Goal: Task Accomplishment & Management: Manage account settings

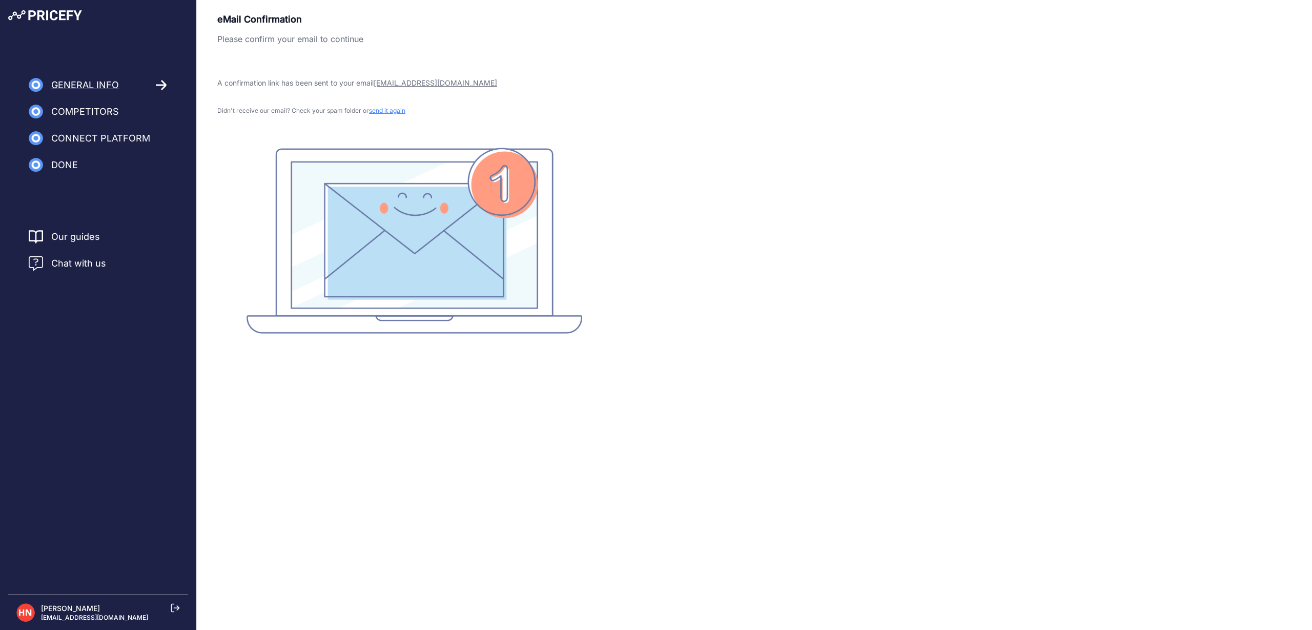
click at [176, 609] on icon at bounding box center [175, 607] width 9 height 9
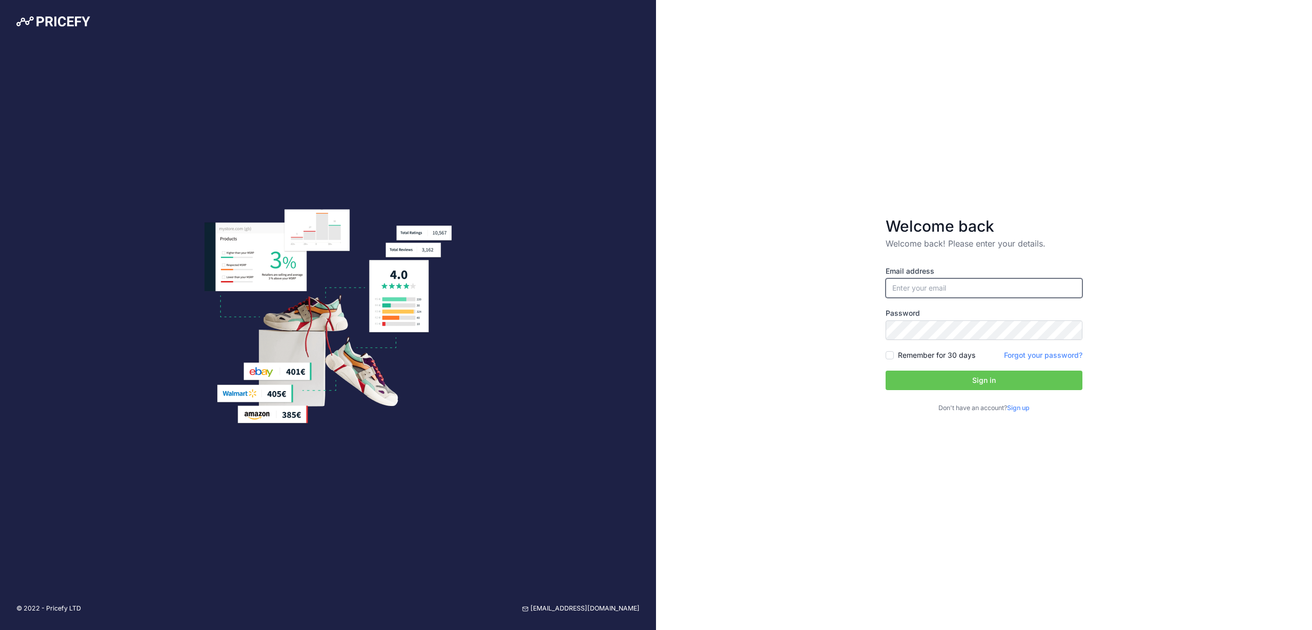
click at [906, 292] on input "email" at bounding box center [983, 287] width 197 height 19
type input "[EMAIL_ADDRESS][DOMAIN_NAME]"
click at [984, 380] on button "Sign in" at bounding box center [983, 379] width 197 height 19
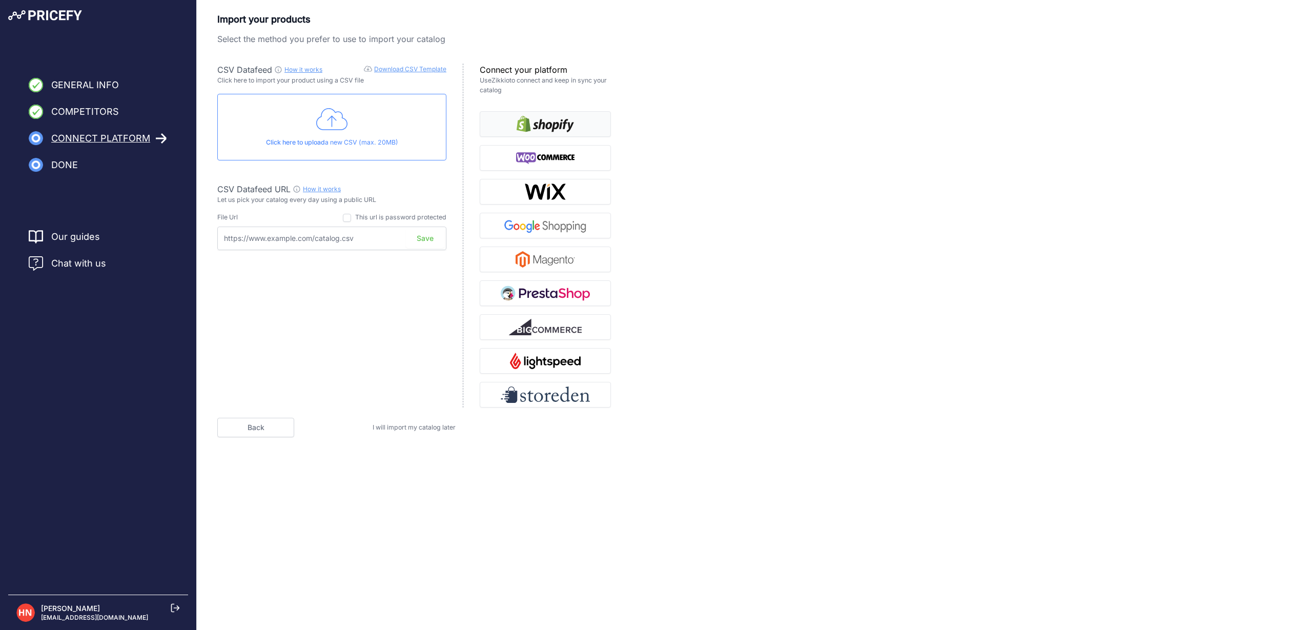
click at [554, 118] on img "button" at bounding box center [544, 124] width 57 height 16
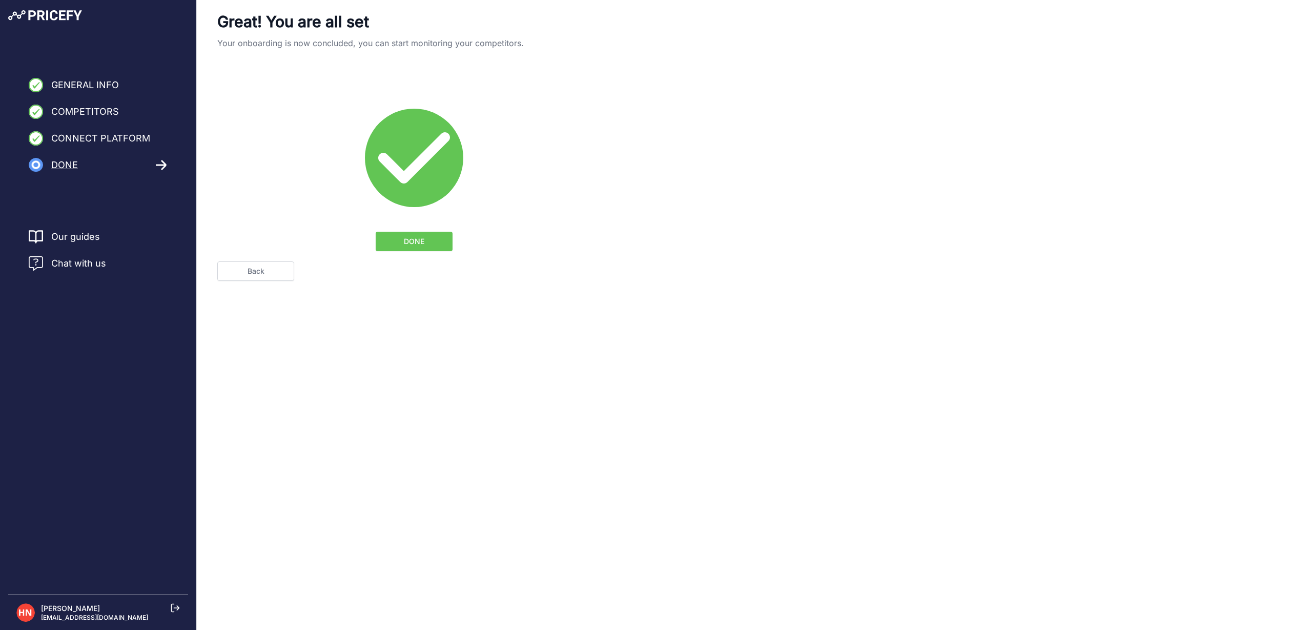
click at [418, 248] on button "DONE" at bounding box center [414, 241] width 77 height 19
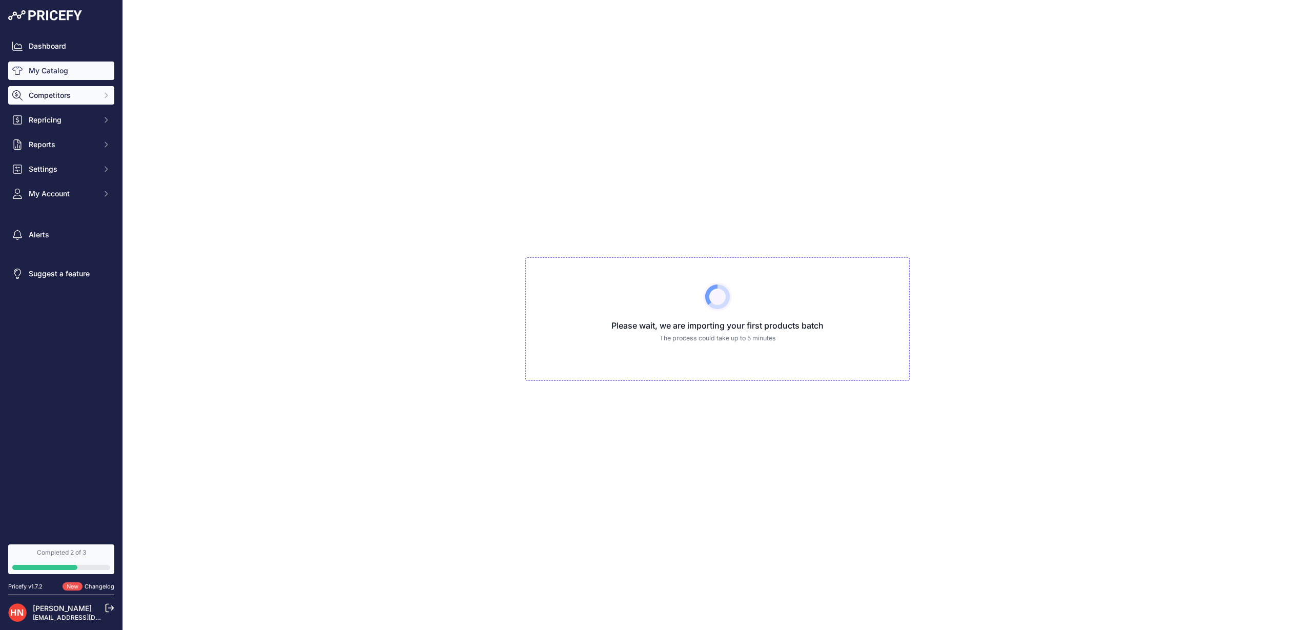
click at [54, 87] on button "Competitors" at bounding box center [61, 95] width 106 height 18
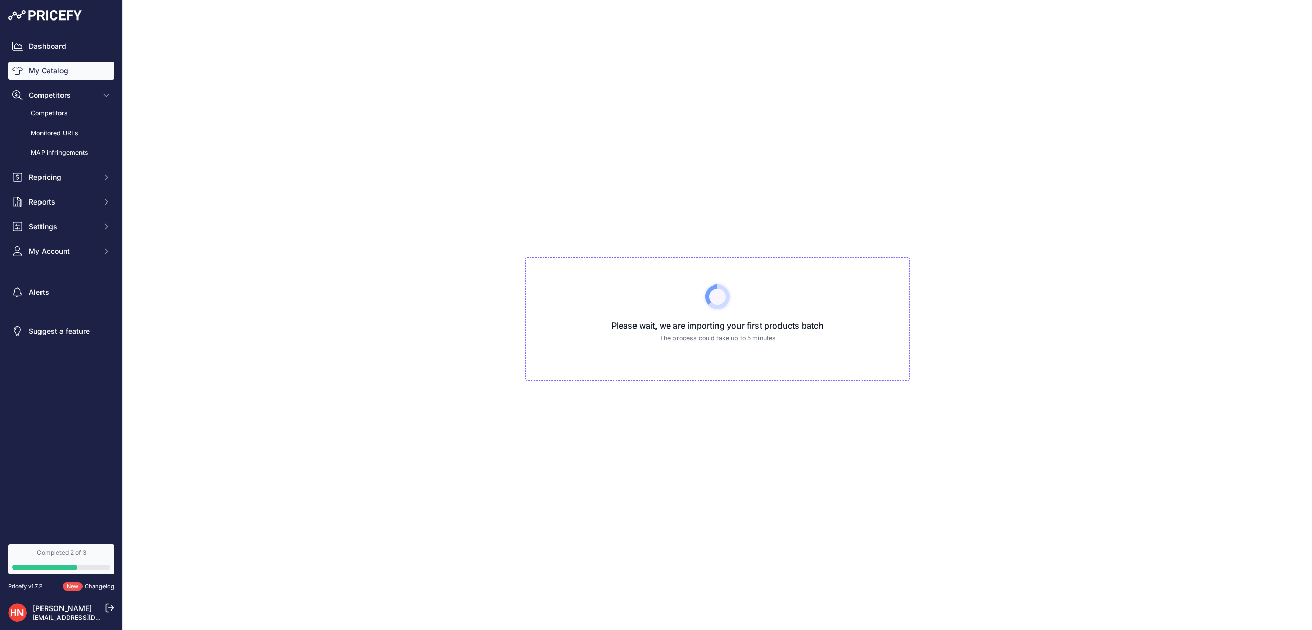
drag, startPoint x: 762, startPoint y: 334, endPoint x: 619, endPoint y: 313, distance: 145.0
click at [619, 313] on div "Please wait, we are importing your first products batch The process could take …" at bounding box center [717, 318] width 384 height 123
click at [65, 93] on span "Competitors" at bounding box center [62, 95] width 67 height 10
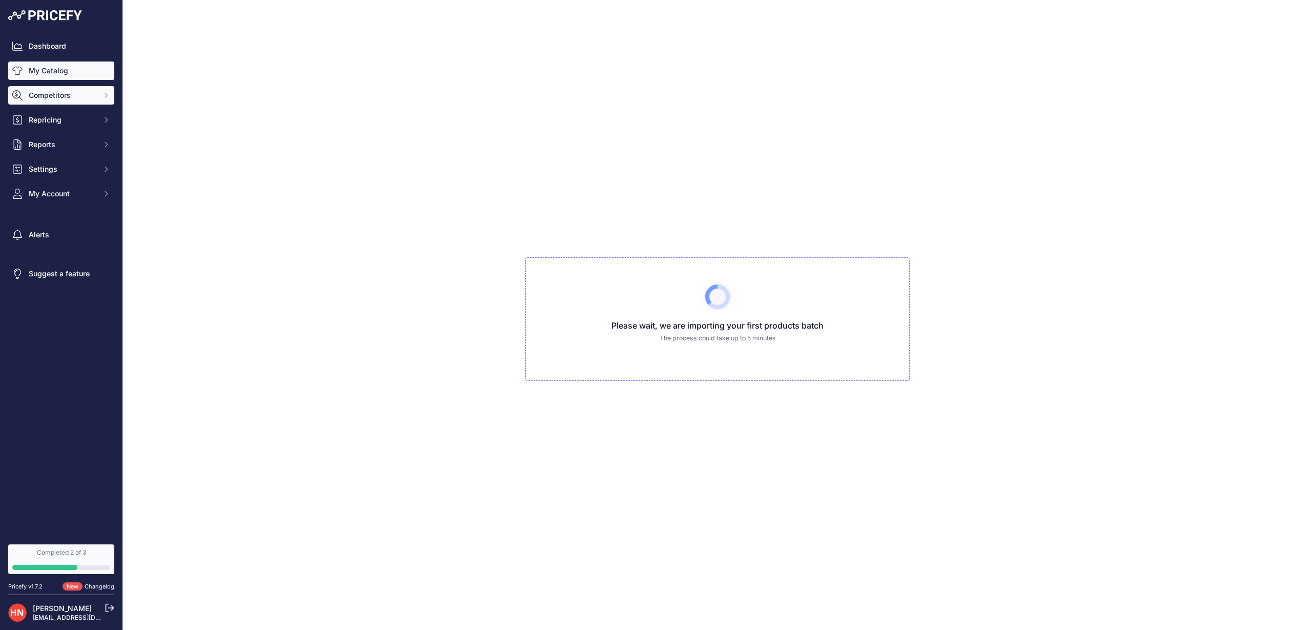
click at [32, 89] on button "Competitors" at bounding box center [61, 95] width 106 height 18
click at [43, 113] on link "Competitors" at bounding box center [61, 114] width 106 height 18
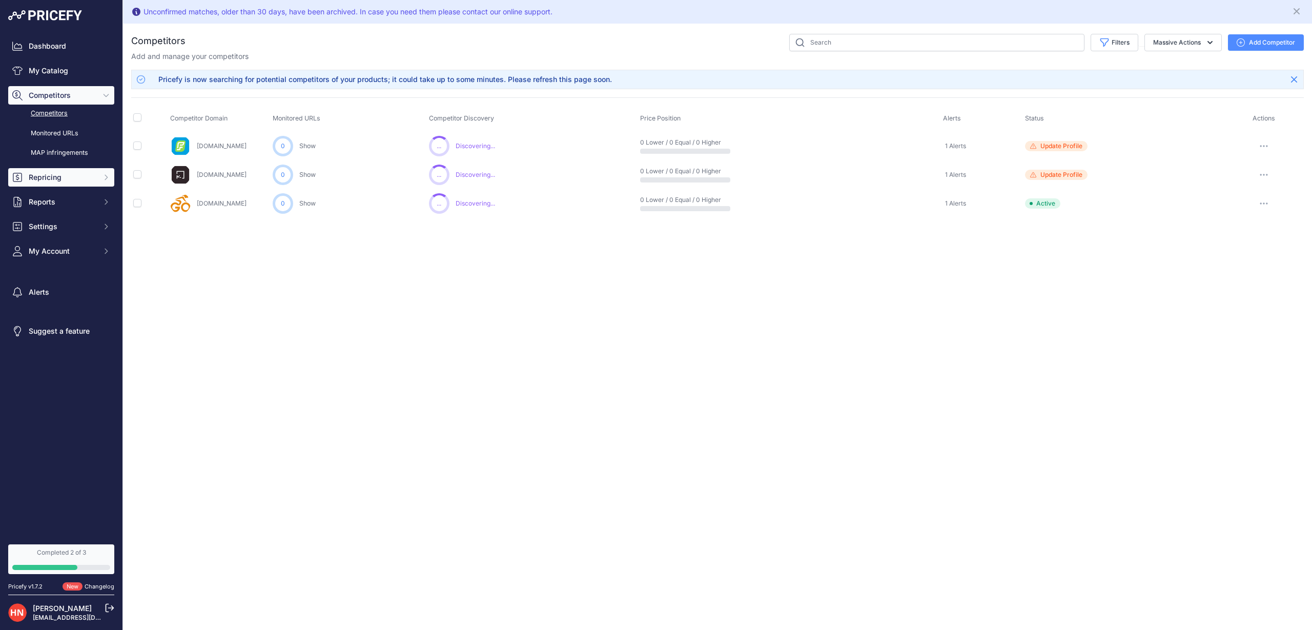
click at [43, 172] on span "Repricing" at bounding box center [62, 177] width 67 height 10
click at [75, 196] on link "My Repricing Rules" at bounding box center [61, 195] width 106 height 18
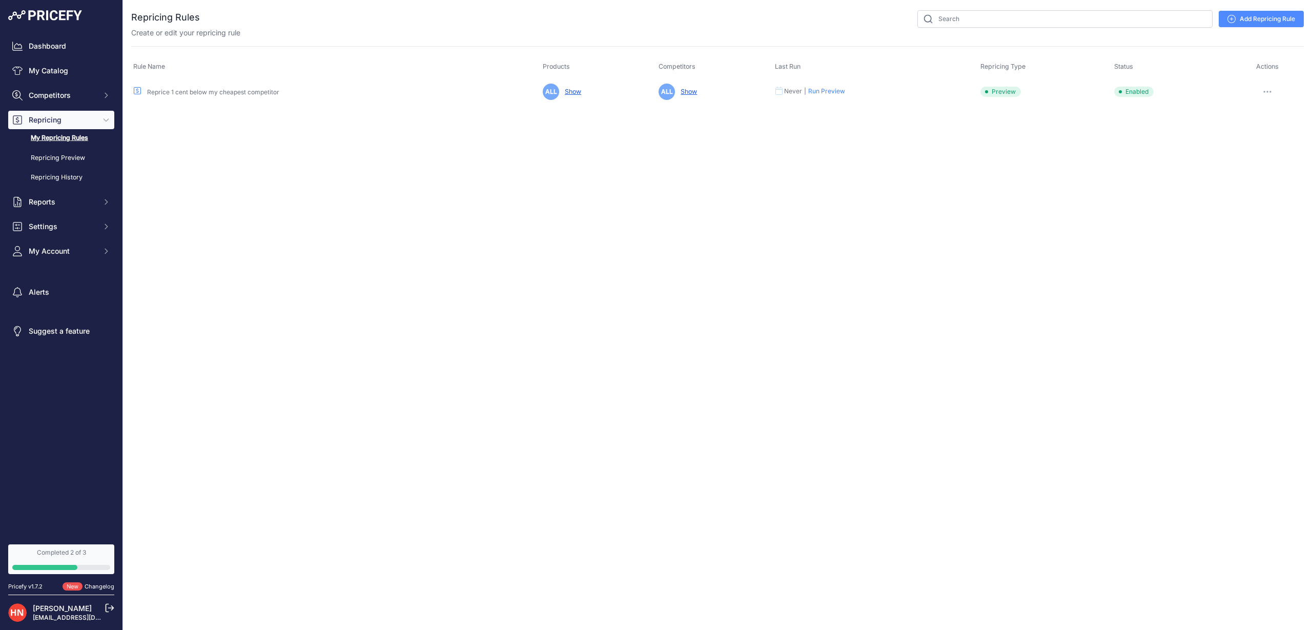
drag, startPoint x: 961, startPoint y: 93, endPoint x: 1014, endPoint y: 99, distance: 53.6
click at [1019, 93] on tr "Reprice 1 cent below my cheapest competitor ALL Show ALL Show Never | Run Previ…" at bounding box center [717, 91] width 1172 height 25
drag, startPoint x: 993, startPoint y: 117, endPoint x: 954, endPoint y: 126, distance: 40.4
click at [993, 117] on div "Close You are not connected to the internet." at bounding box center [717, 315] width 1189 height 630
click at [625, 91] on td "ALL Show" at bounding box center [599, 91] width 116 height 25
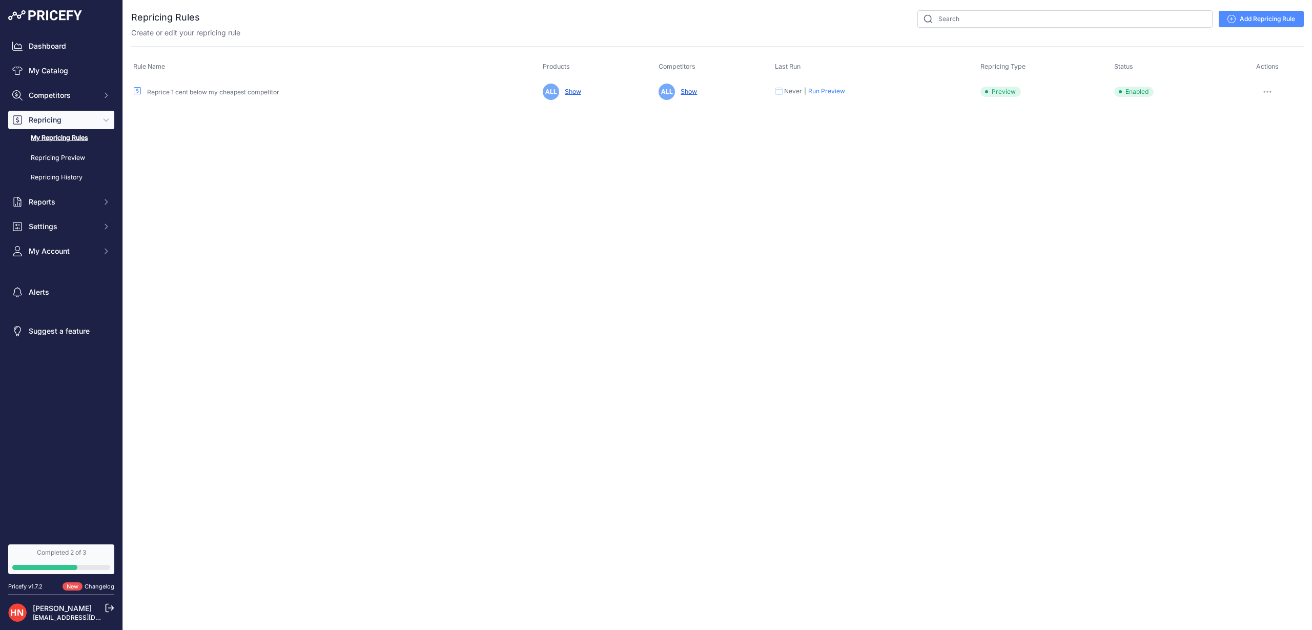
click at [1269, 91] on icon "button" at bounding box center [1267, 92] width 8 height 2
click at [1258, 108] on link "Edit" at bounding box center [1269, 113] width 66 height 16
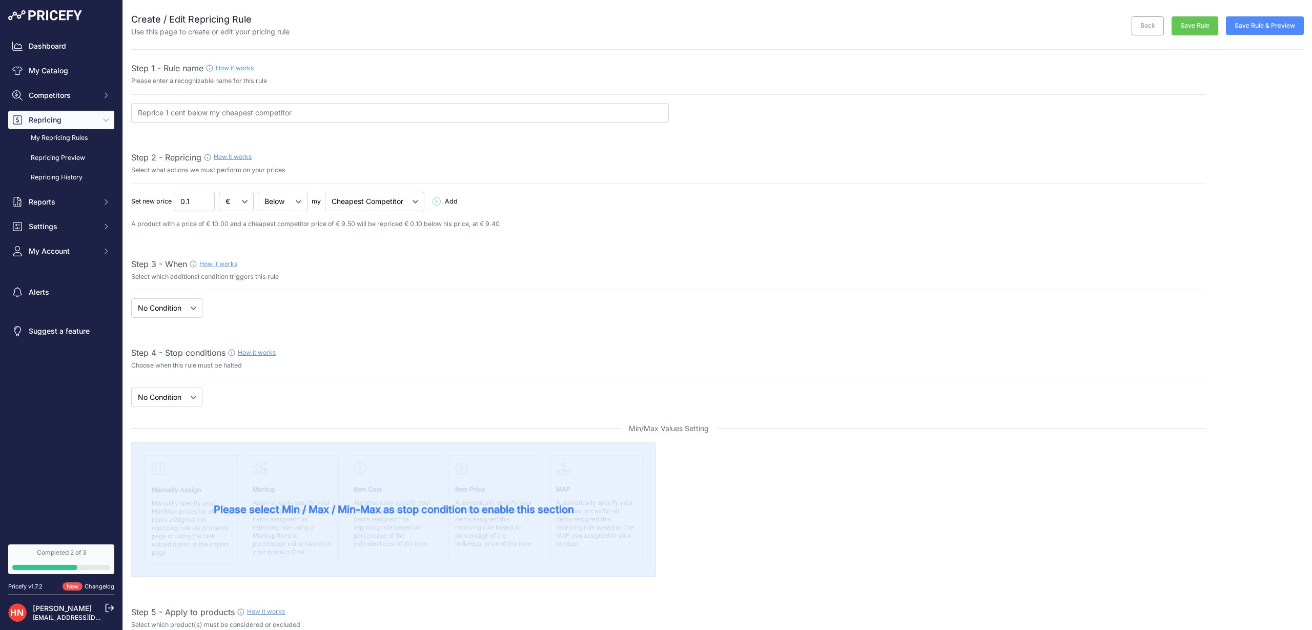
select select "7"
drag, startPoint x: 157, startPoint y: 222, endPoint x: 513, endPoint y: 221, distance: 356.1
click at [512, 221] on p "A product with a price of € 10.00 and a cheapest competitor price of € 9.50 wil…" at bounding box center [668, 224] width 1074 height 10
click at [513, 221] on p "A product with a price of € 10.00 and a cheapest competitor price of € 9.50 wil…" at bounding box center [668, 224] width 1074 height 10
click at [344, 224] on p "A product with a price of € 10.00 and a cheapest competitor price of € 9.50 wil…" at bounding box center [668, 224] width 1074 height 10
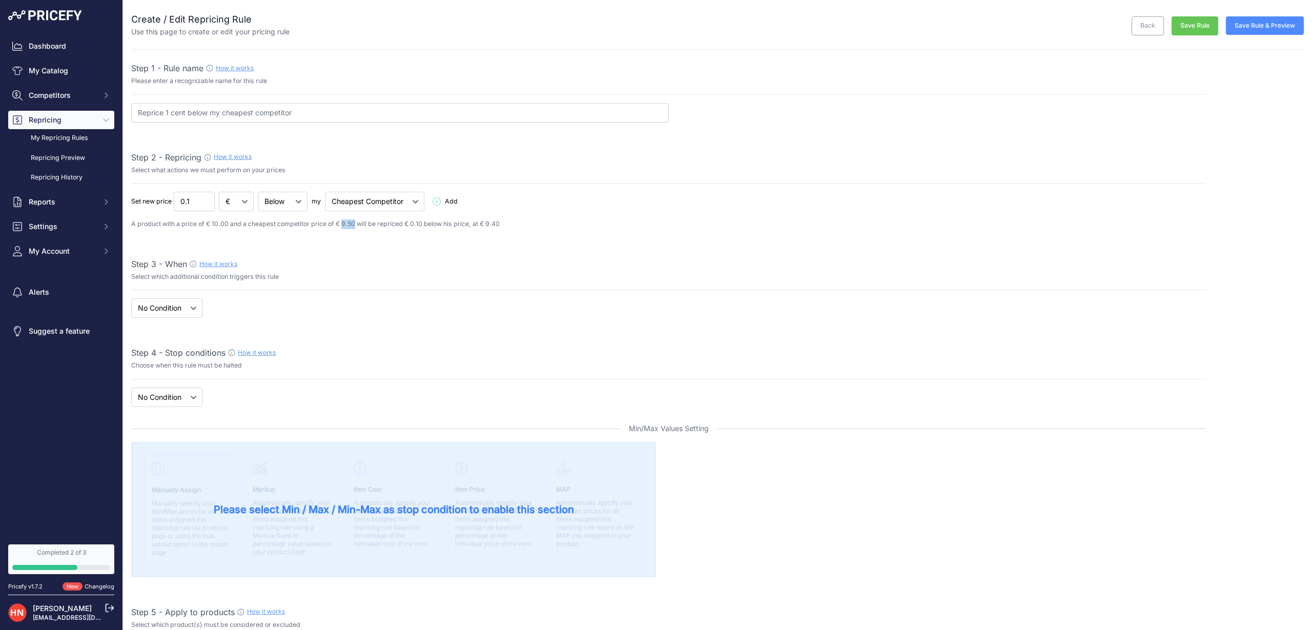
click at [358, 223] on p "A product with a price of € 10.00 and a cheapest competitor price of € 9.50 wil…" at bounding box center [668, 224] width 1074 height 10
drag, startPoint x: 346, startPoint y: 225, endPoint x: 376, endPoint y: 218, distance: 30.1
click at [357, 222] on p "A product with a price of € 10.00 and a cheapest competitor price of € 9.50 wil…" at bounding box center [668, 224] width 1074 height 10
drag, startPoint x: 488, startPoint y: 226, endPoint x: 504, endPoint y: 230, distance: 15.8
click at [506, 227] on p "A product with a price of € 10.00 and a cheapest competitor price of € 9.50 wil…" at bounding box center [668, 224] width 1074 height 10
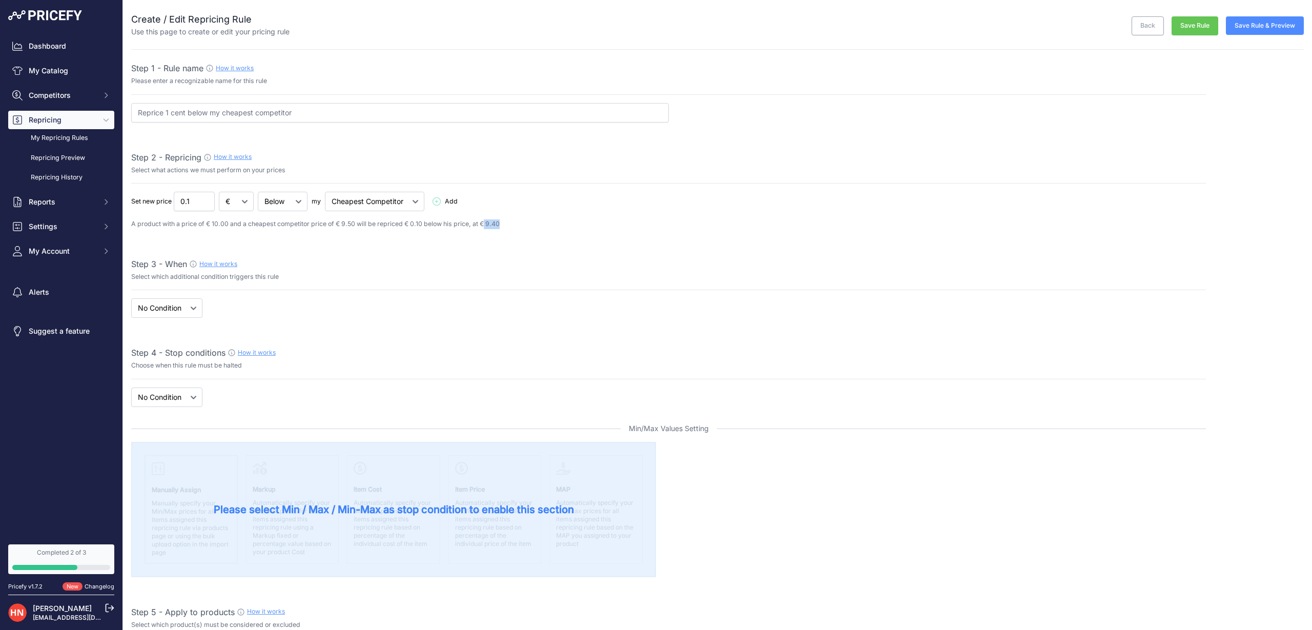
click at [42, 557] on link "Completed 2 of 3" at bounding box center [61, 559] width 106 height 30
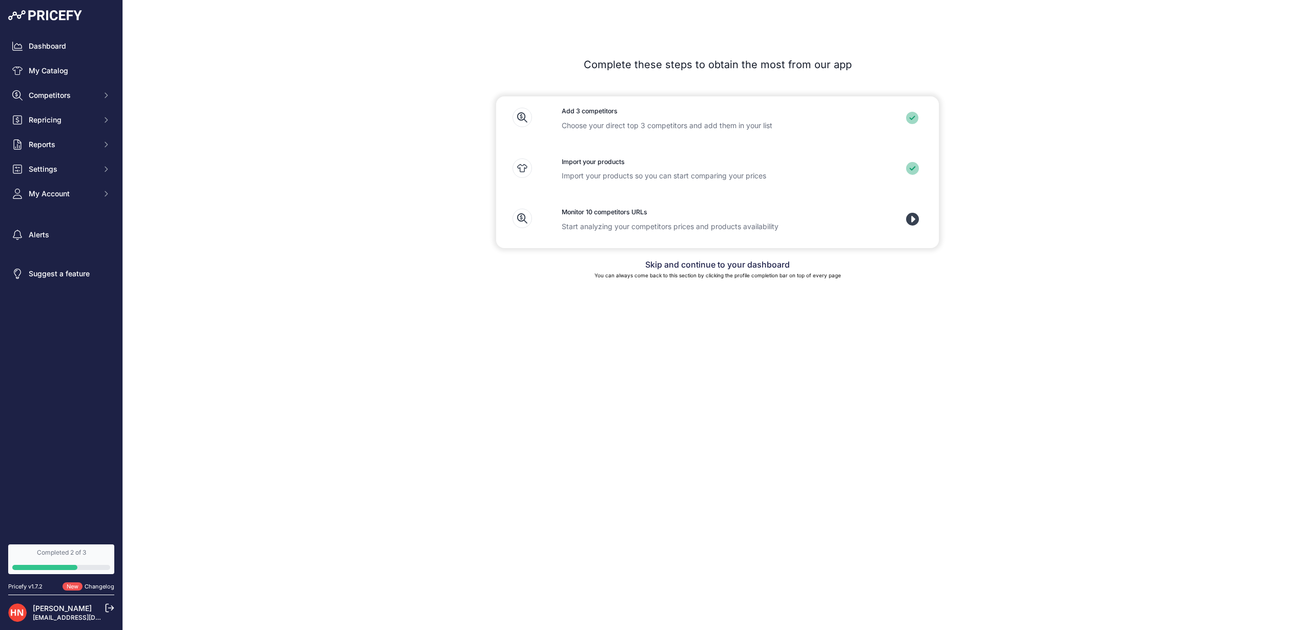
click at [913, 215] on icon at bounding box center [912, 219] width 13 height 13
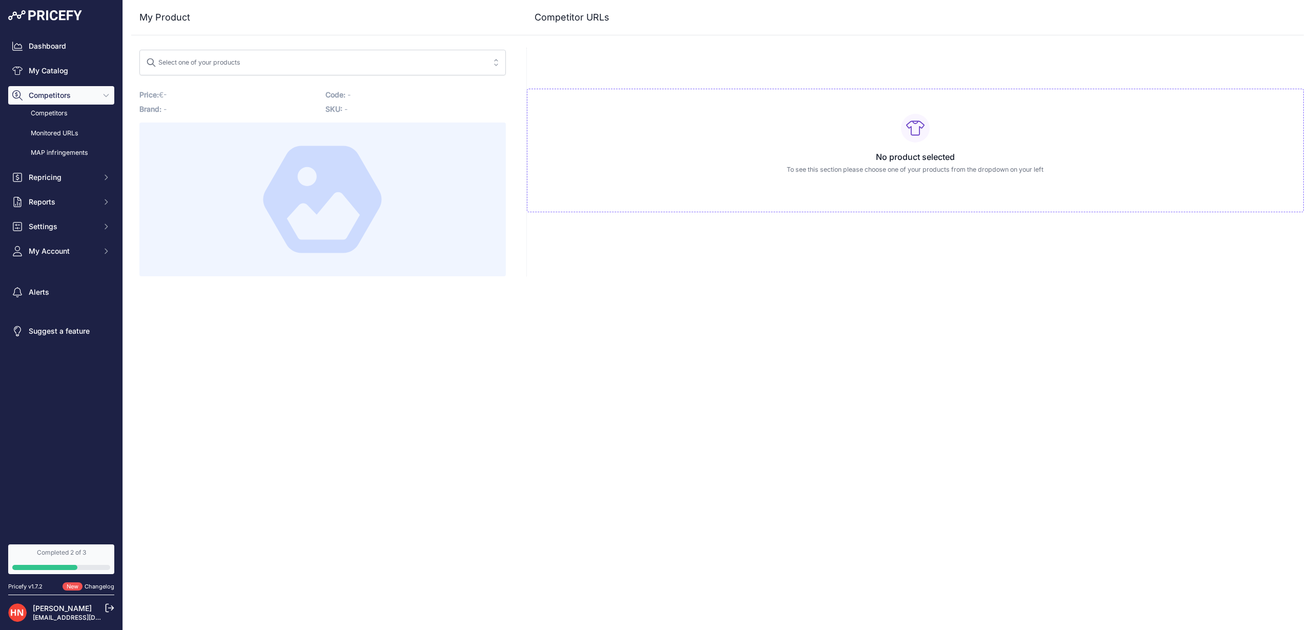
click at [201, 53] on button "Select one of your products" at bounding box center [322, 63] width 366 height 26
click at [201, 57] on input "search" at bounding box center [315, 62] width 339 height 16
type input "altura"
click at [483, 59] on input "altura" at bounding box center [315, 62] width 339 height 16
click at [479, 59] on input "altura" at bounding box center [315, 62] width 339 height 16
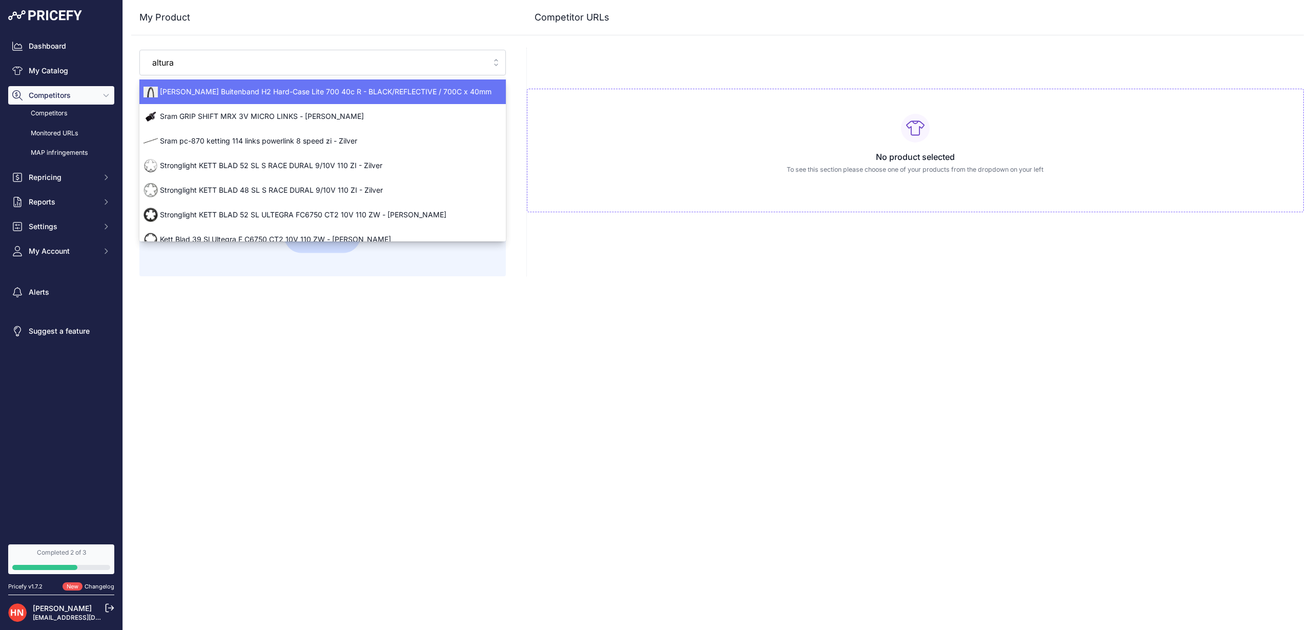
click at [475, 61] on input "altura" at bounding box center [315, 62] width 339 height 16
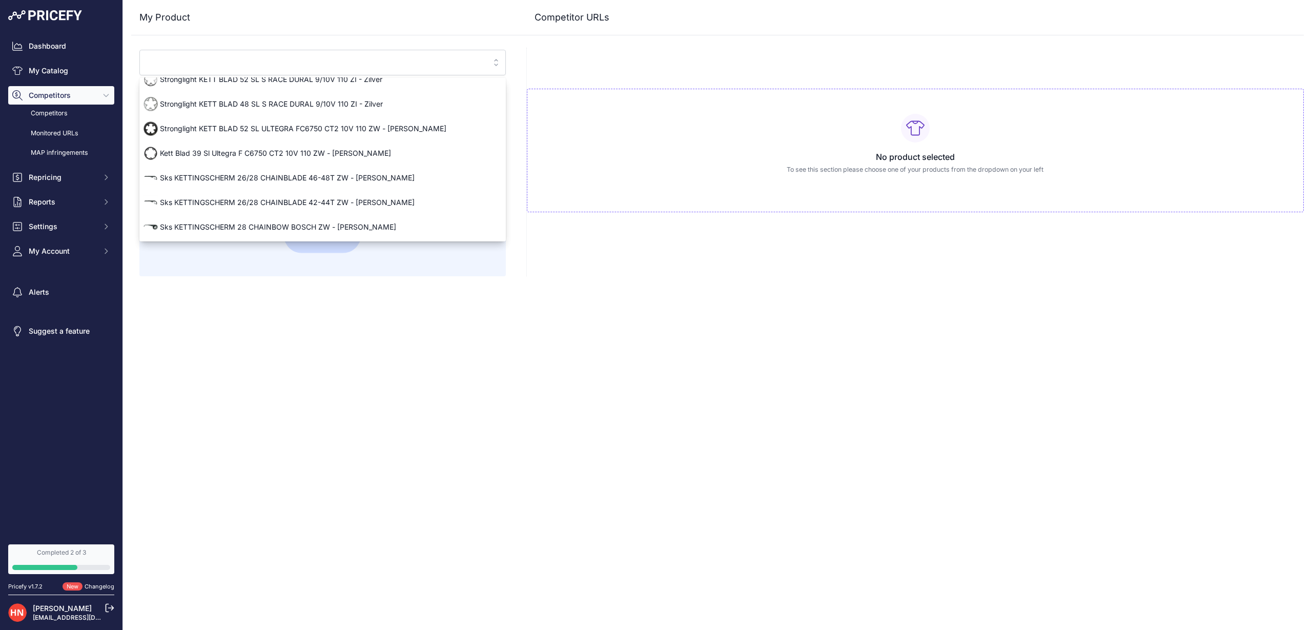
click at [272, 320] on div "Close My Product Competitor URLs" at bounding box center [717, 315] width 1189 height 630
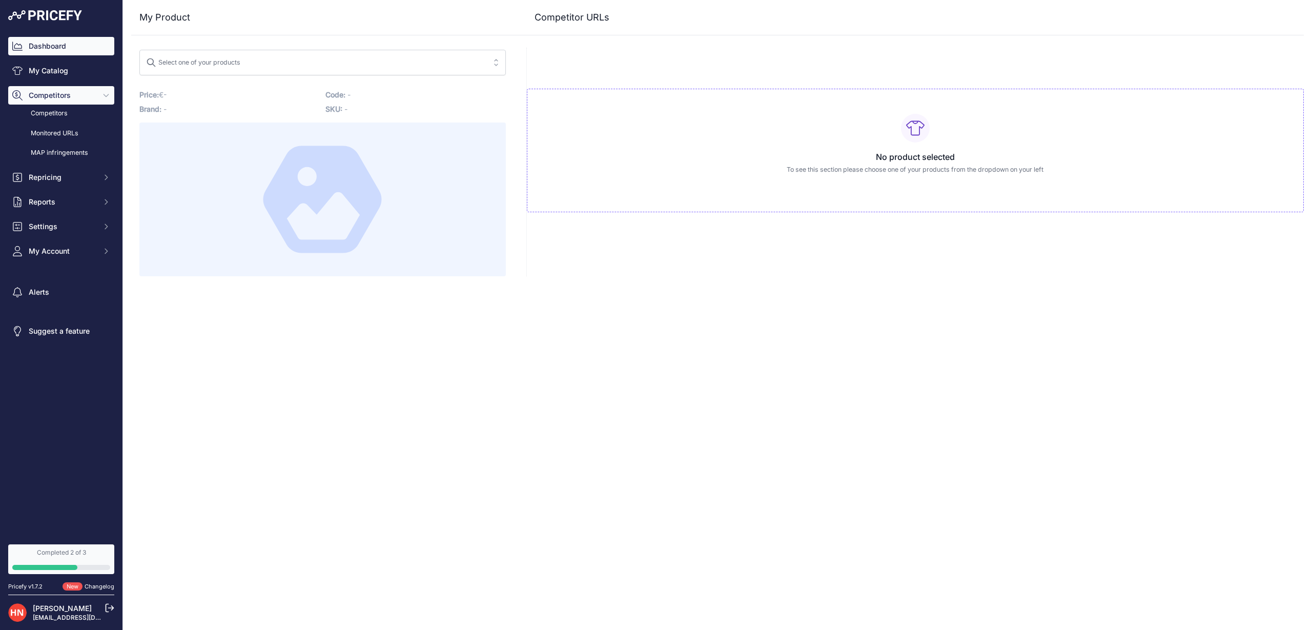
click at [37, 48] on link "Dashboard" at bounding box center [61, 46] width 106 height 18
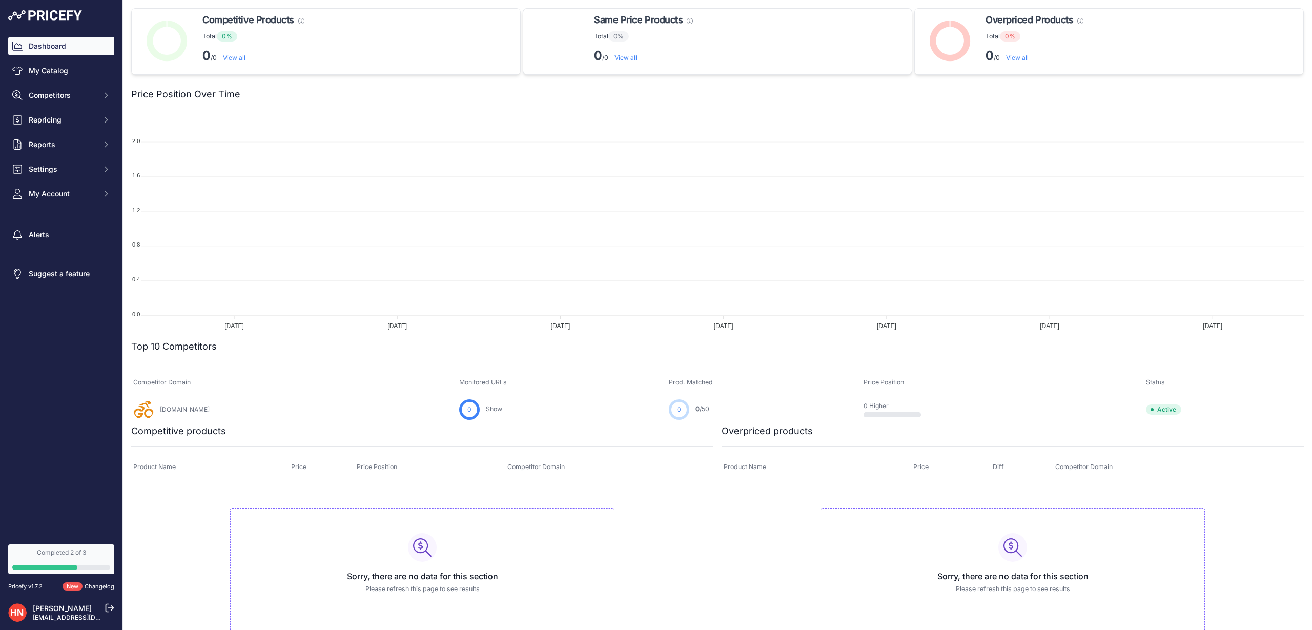
click at [55, 35] on div "Dashboard My Catalog Competitors Competitors Monitored URLs MAP infringements R…" at bounding box center [61, 270] width 122 height 540
click at [54, 43] on link "Dashboard" at bounding box center [61, 46] width 106 height 18
click at [69, 67] on link "My Catalog" at bounding box center [61, 70] width 106 height 18
click at [66, 70] on link "My Catalog" at bounding box center [61, 70] width 106 height 18
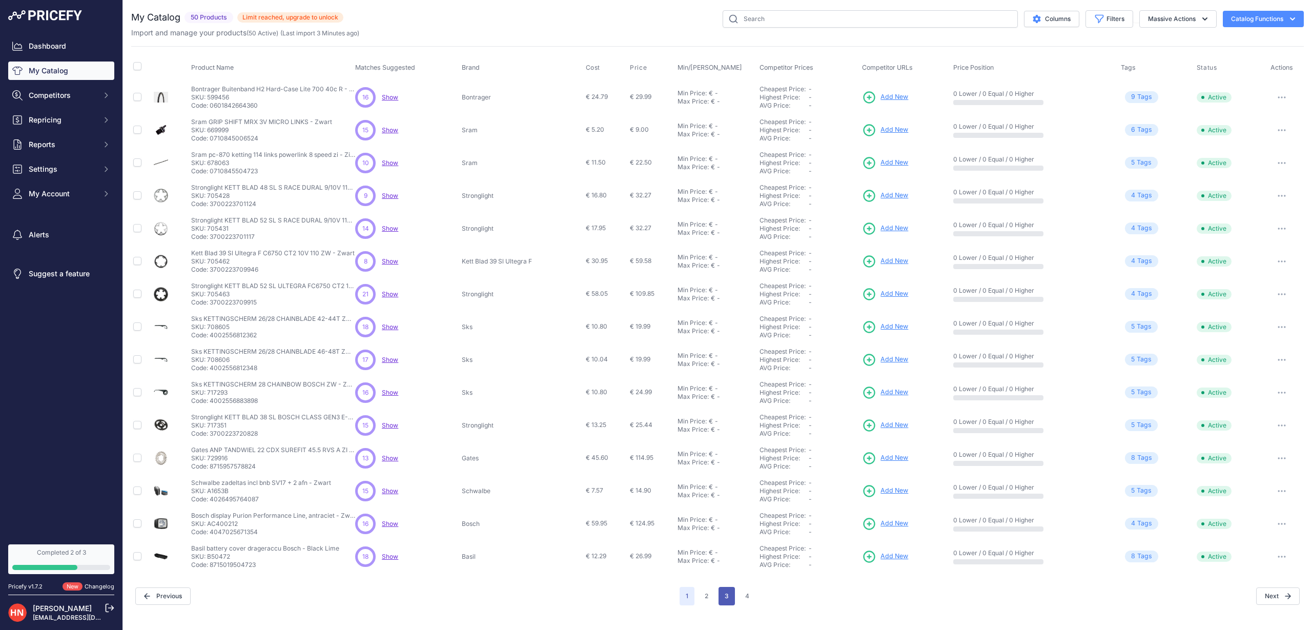
click at [725, 596] on button "3" at bounding box center [726, 596] width 16 height 18
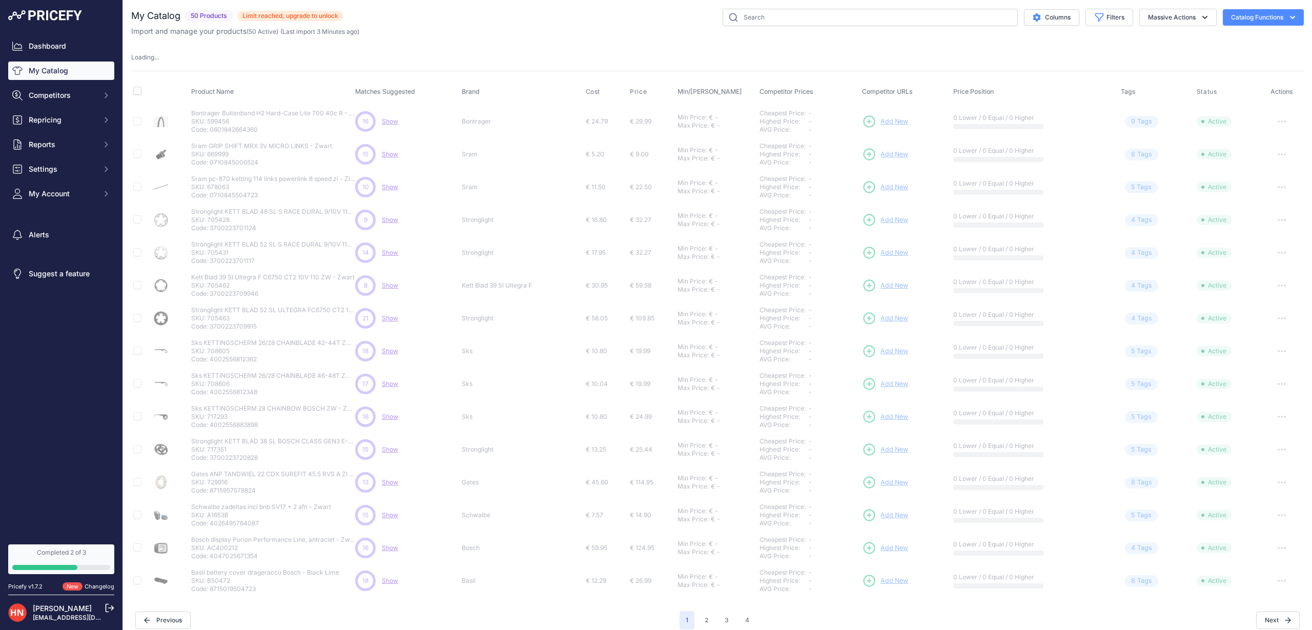
scroll to position [2, 0]
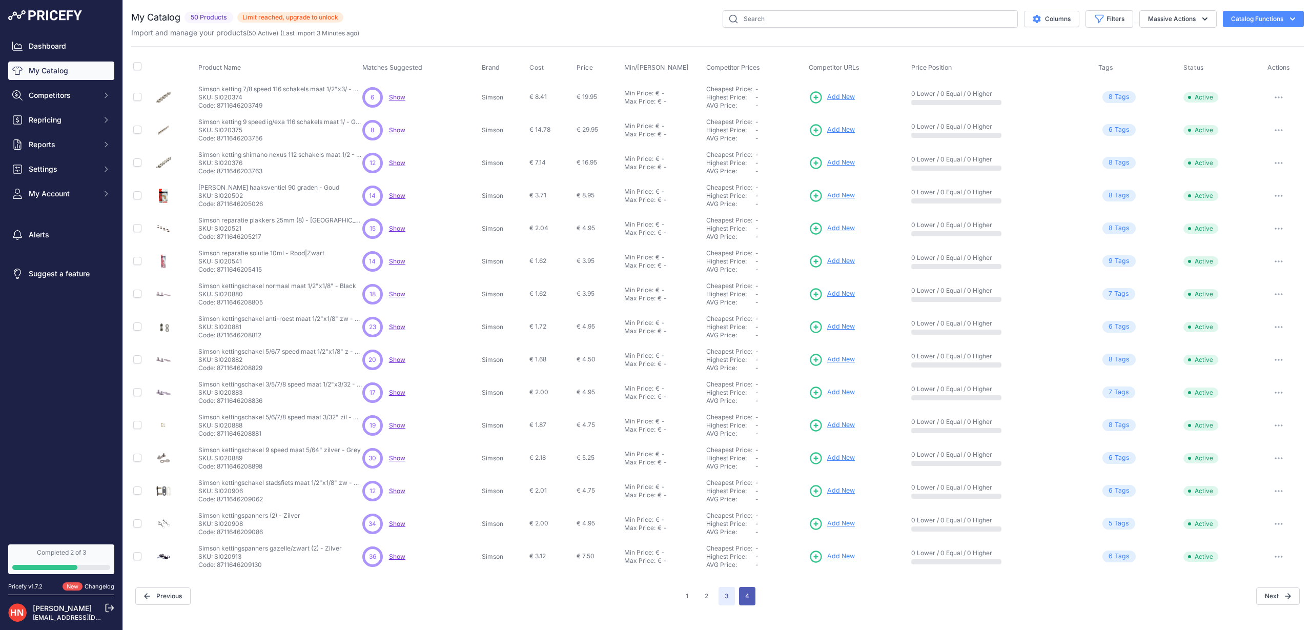
click at [749, 596] on button "4" at bounding box center [747, 596] width 16 height 18
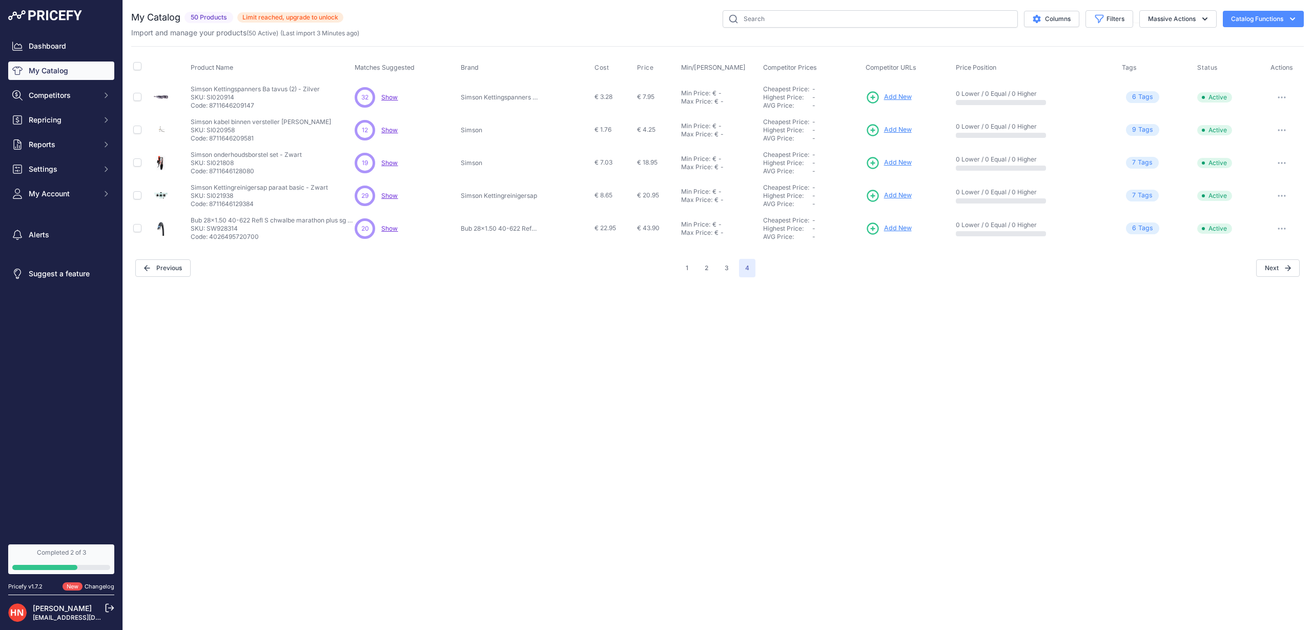
drag, startPoint x: 250, startPoint y: 16, endPoint x: 327, endPoint y: 16, distance: 77.9
click at [327, 16] on span "Limit reached, upgrade to unlock" at bounding box center [290, 17] width 106 height 10
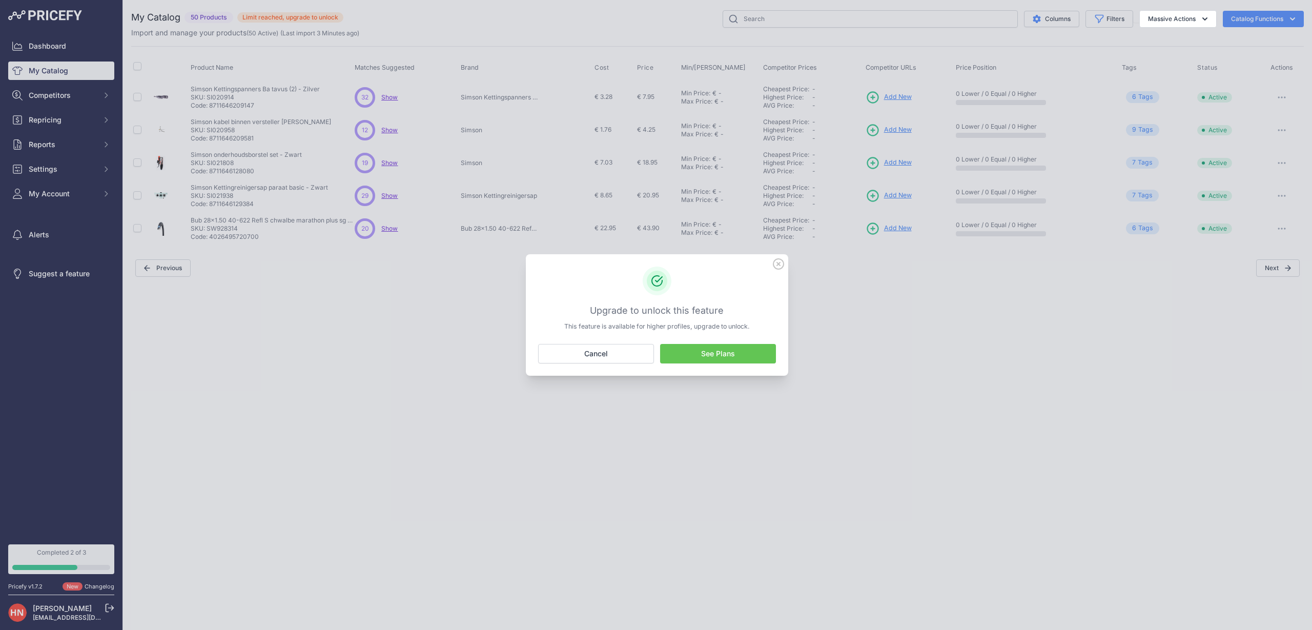
click at [780, 261] on icon at bounding box center [778, 263] width 11 height 11
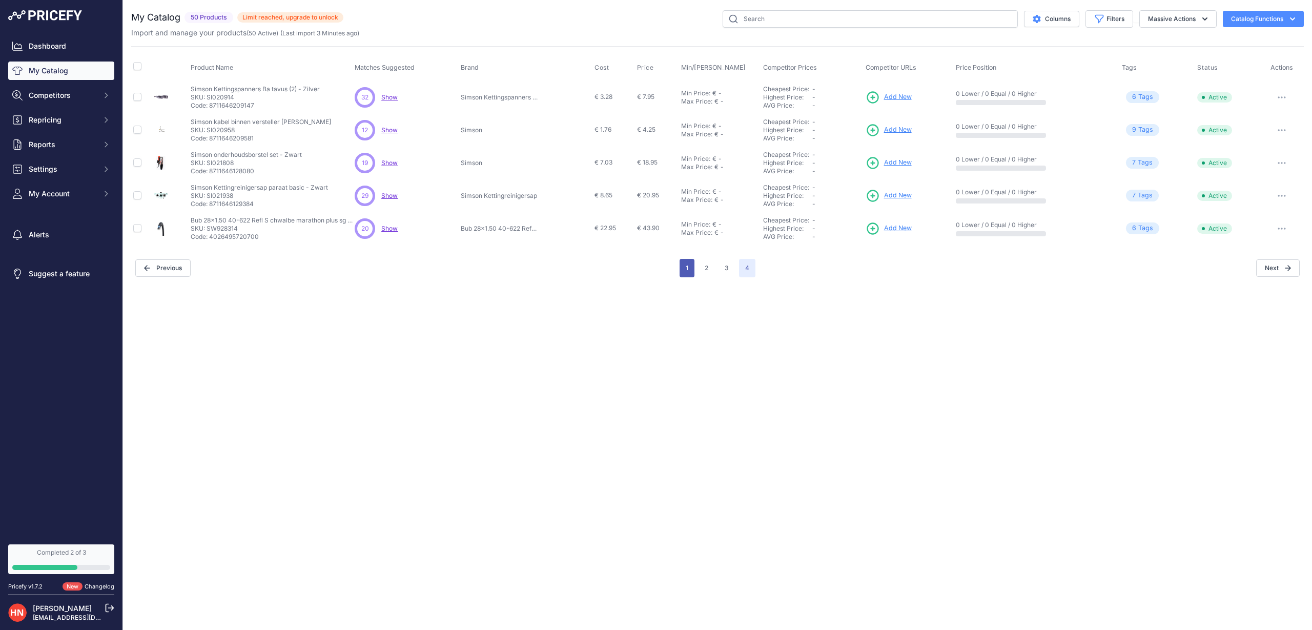
click at [691, 265] on button "1" at bounding box center [686, 268] width 15 height 18
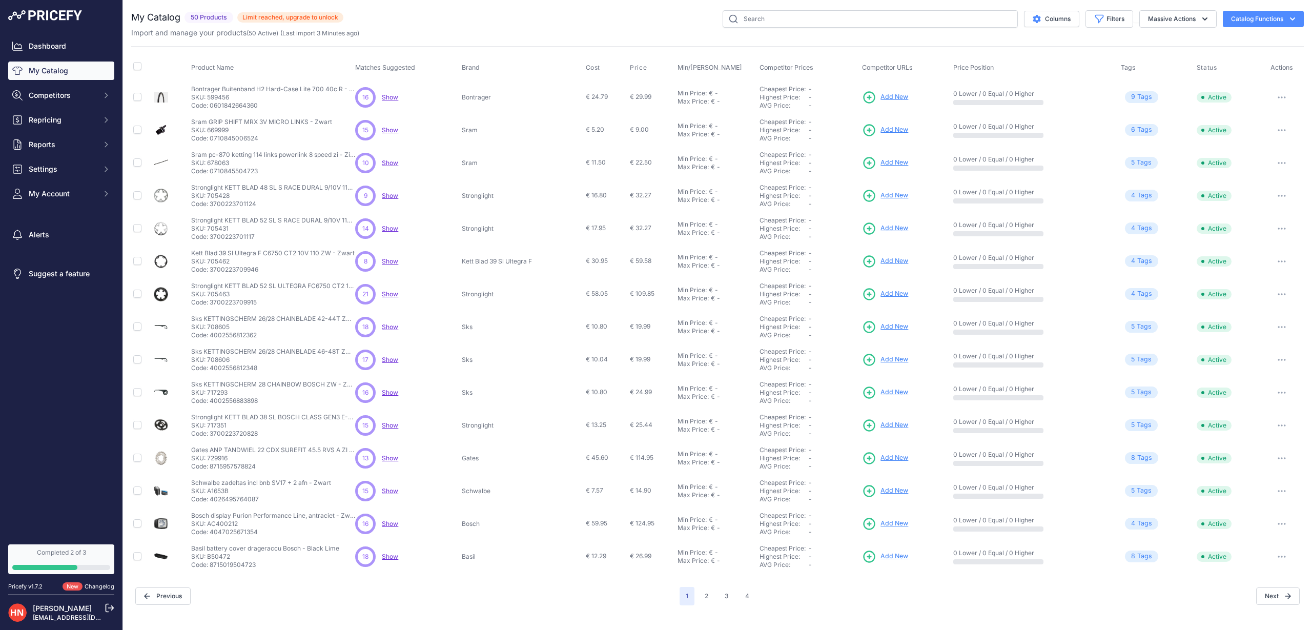
click at [1297, 15] on button "Catalog Functions" at bounding box center [1262, 19] width 81 height 16
drag, startPoint x: 588, startPoint y: 24, endPoint x: 577, endPoint y: 25, distance: 10.3
click at [588, 24] on div "Columns Filters Status All Status Only Enabled Only Disabled Sks" at bounding box center [823, 18] width 960 height 17
click at [58, 93] on span "Competitors" at bounding box center [62, 95] width 67 height 10
click at [40, 113] on link "Competitors" at bounding box center [61, 114] width 106 height 18
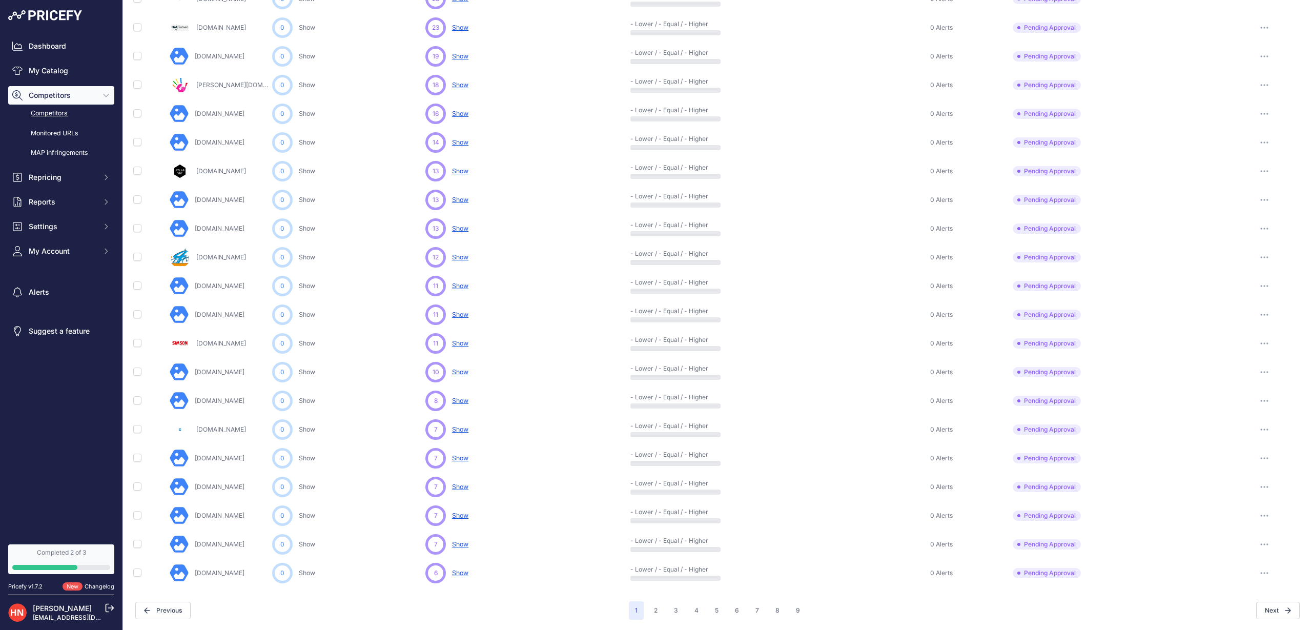
scroll to position [234, 0]
click at [676, 610] on button "3" at bounding box center [676, 610] width 16 height 18
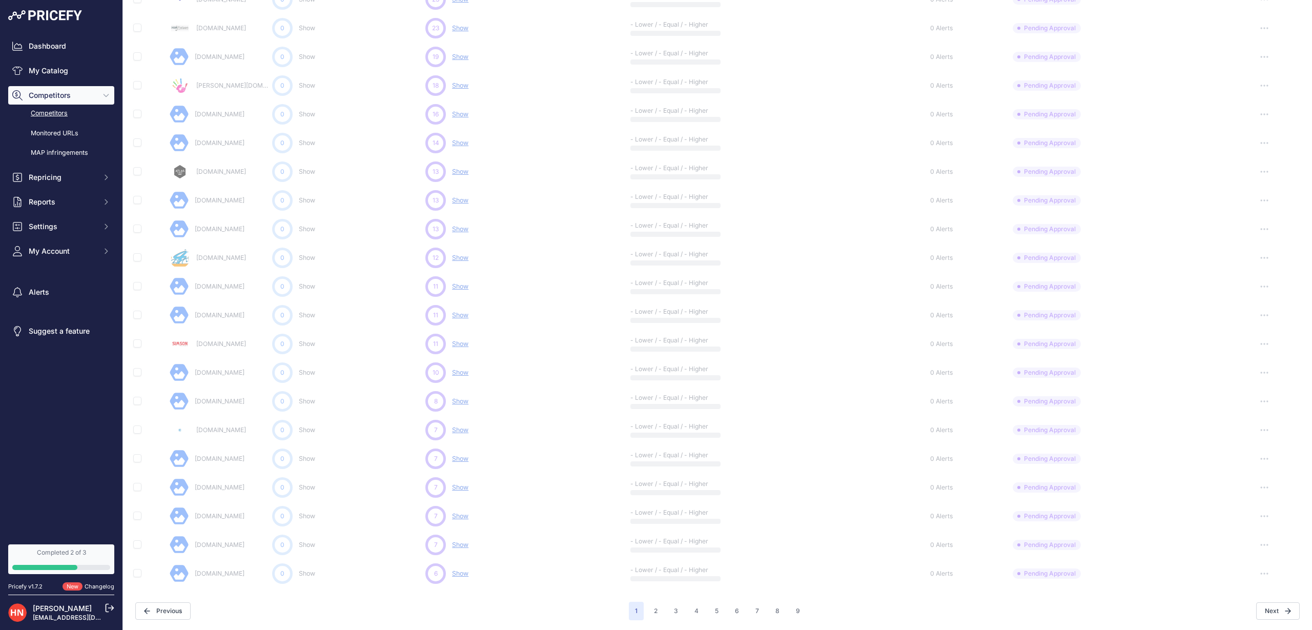
scroll to position [259, 0]
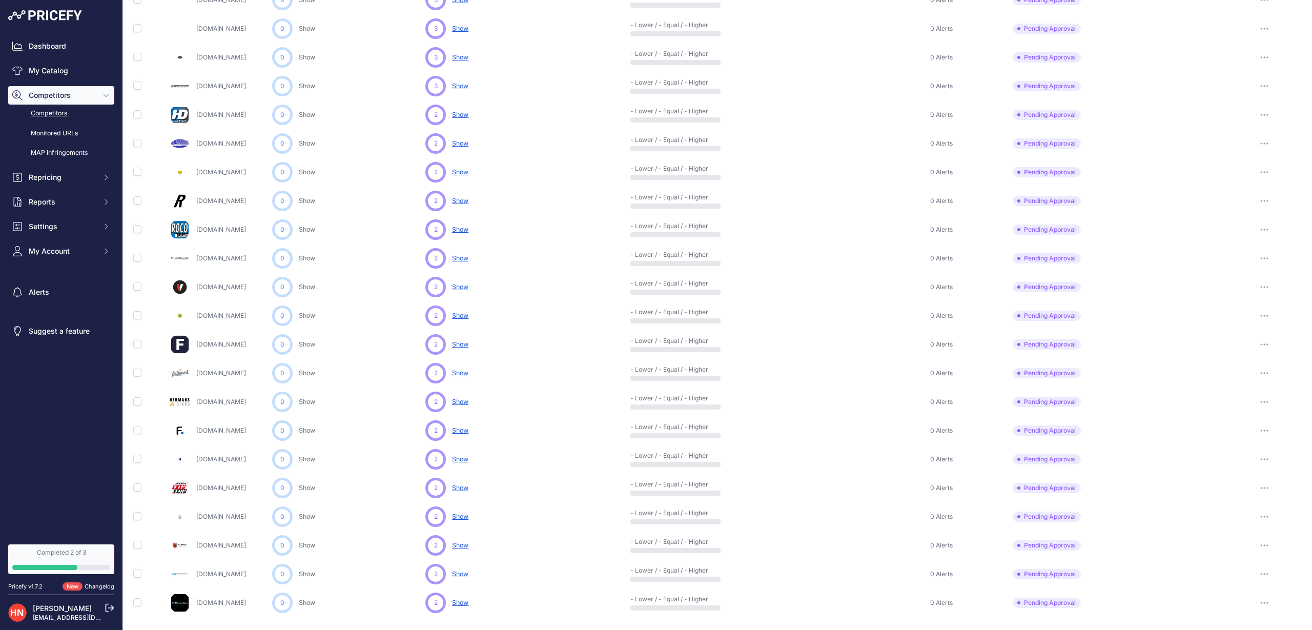
scroll to position [183, 0]
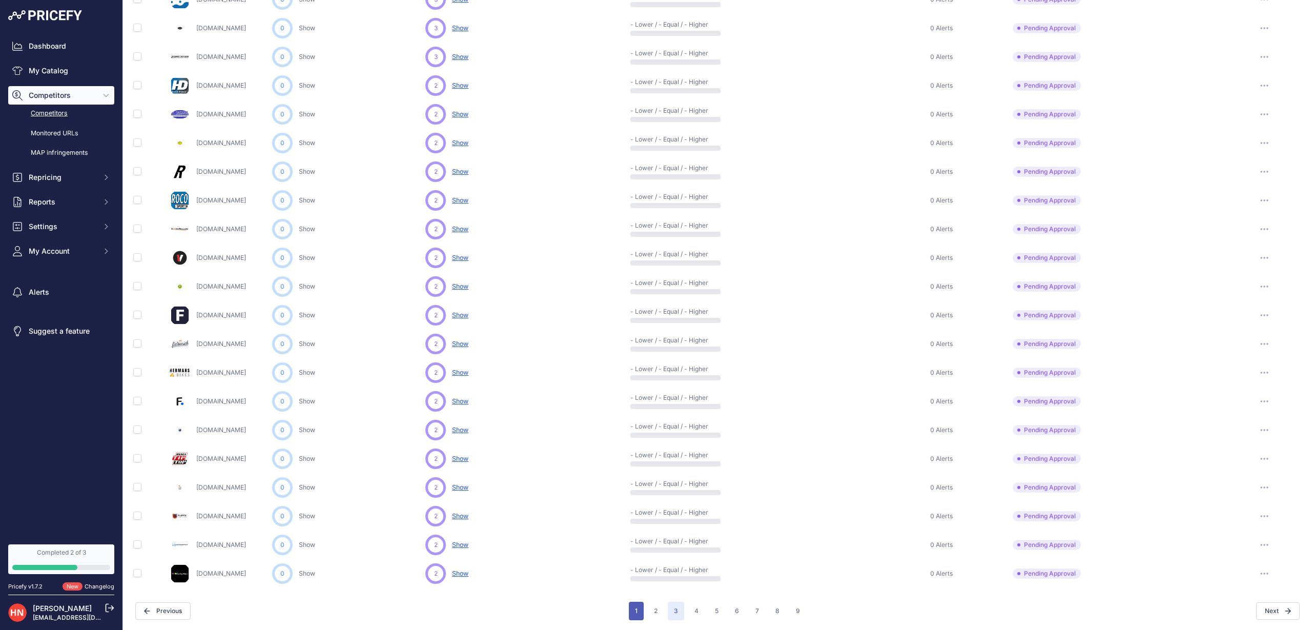
click at [639, 608] on button "1" at bounding box center [636, 610] width 15 height 18
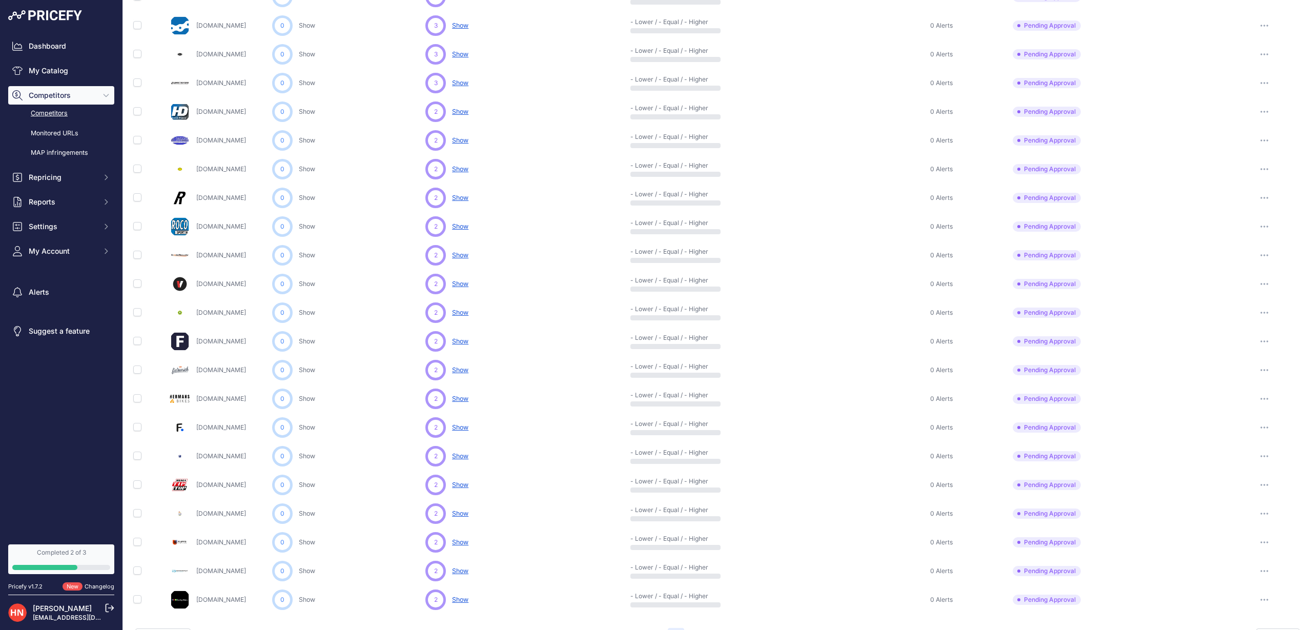
scroll to position [237, 0]
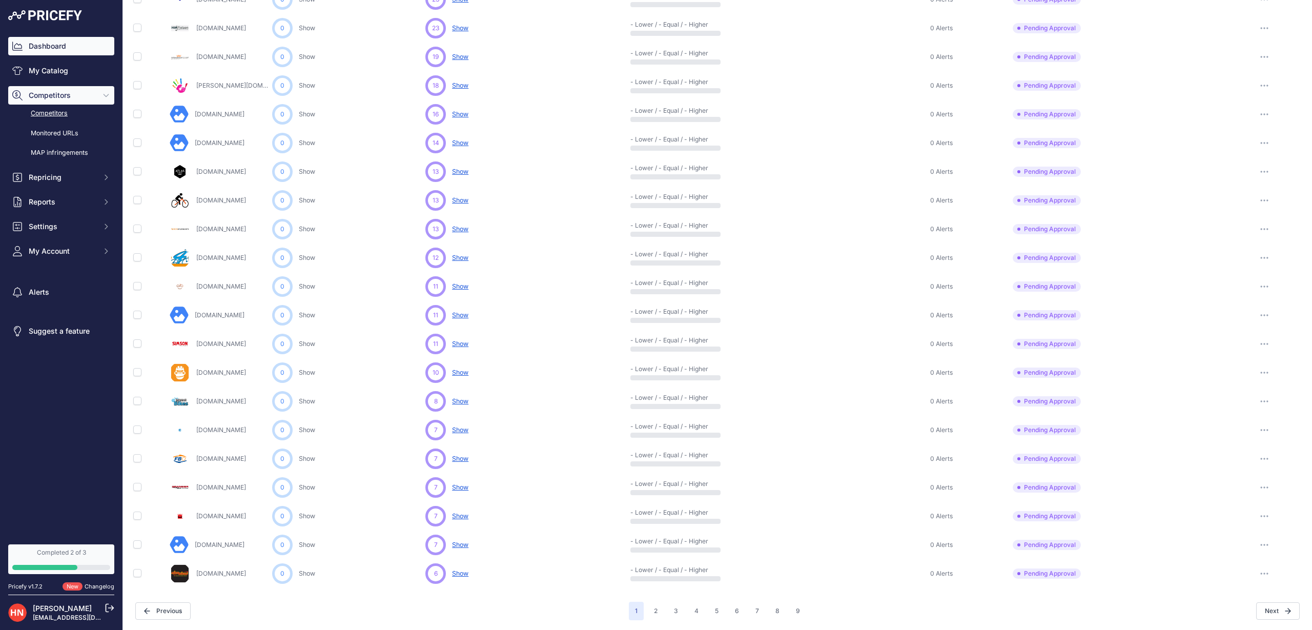
click at [39, 47] on link "Dashboard" at bounding box center [61, 46] width 106 height 18
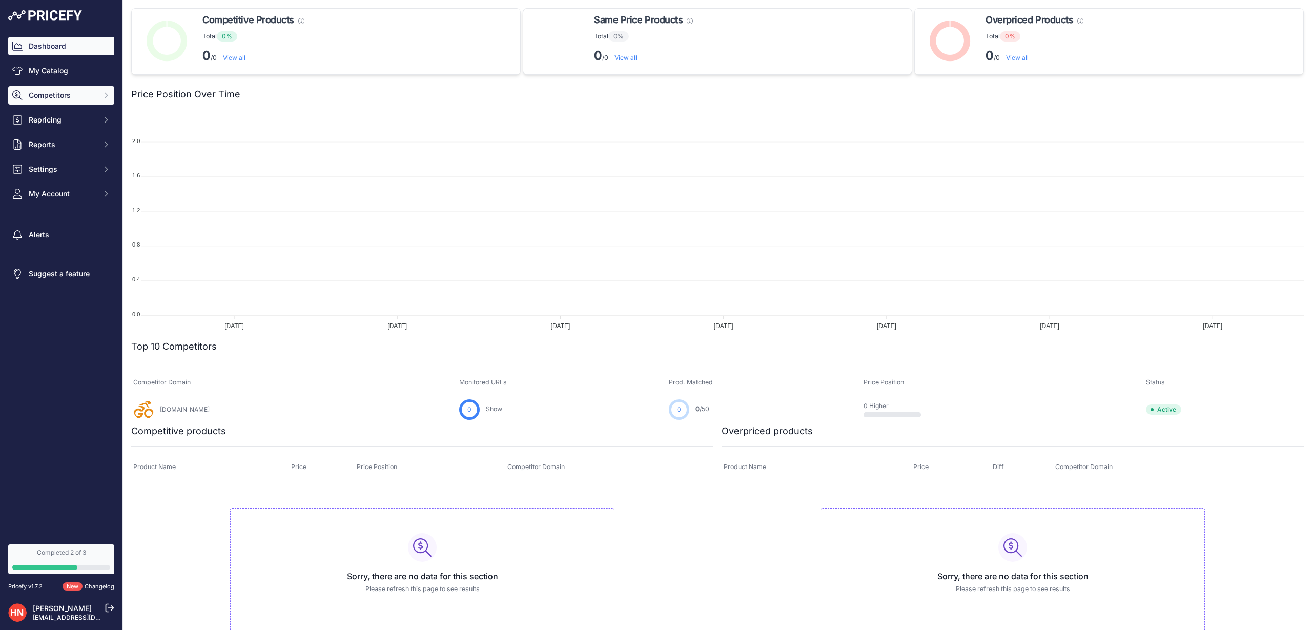
click at [58, 94] on span "Competitors" at bounding box center [62, 95] width 67 height 10
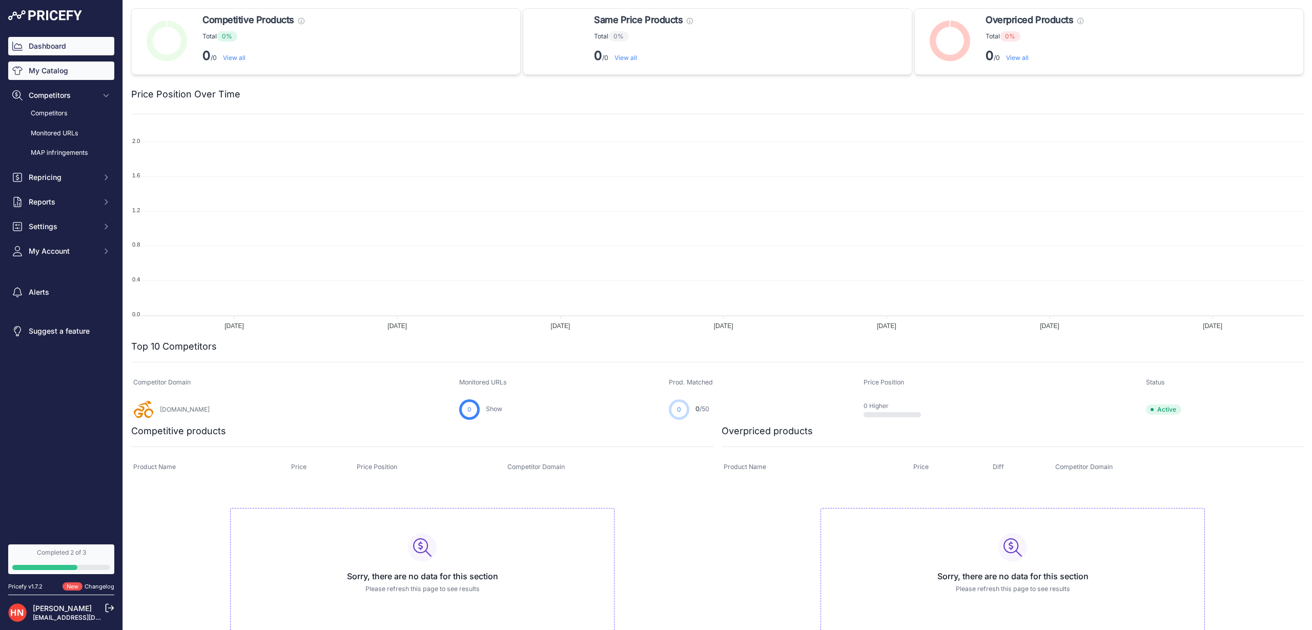
click at [55, 62] on link "My Catalog" at bounding box center [61, 70] width 106 height 18
click at [47, 71] on link "My Catalog" at bounding box center [61, 70] width 106 height 18
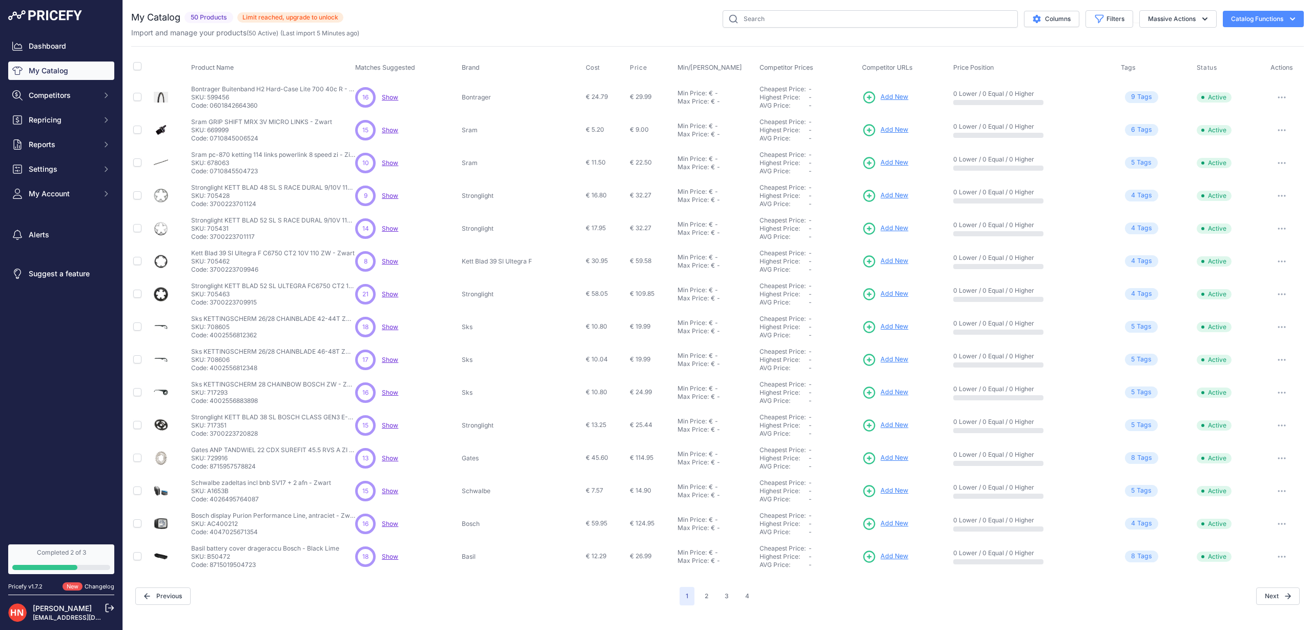
click at [254, 14] on span "Limit reached, upgrade to unlock" at bounding box center [290, 17] width 106 height 10
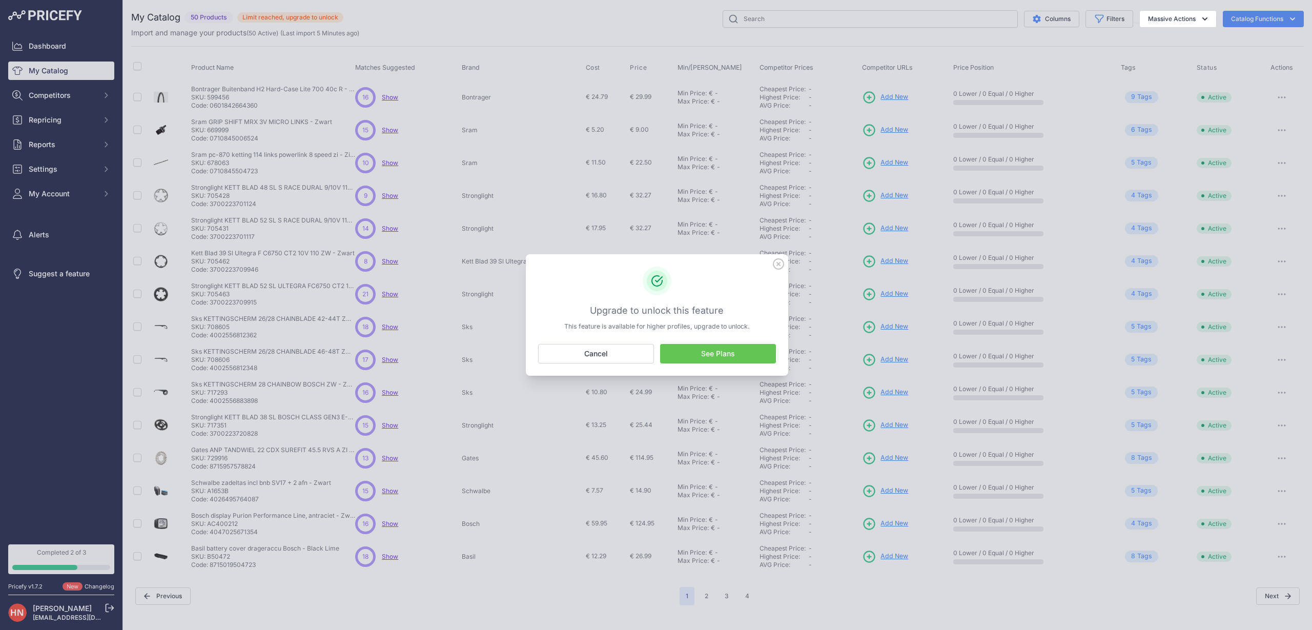
click at [739, 354] on link "See Plans" at bounding box center [718, 353] width 116 height 19
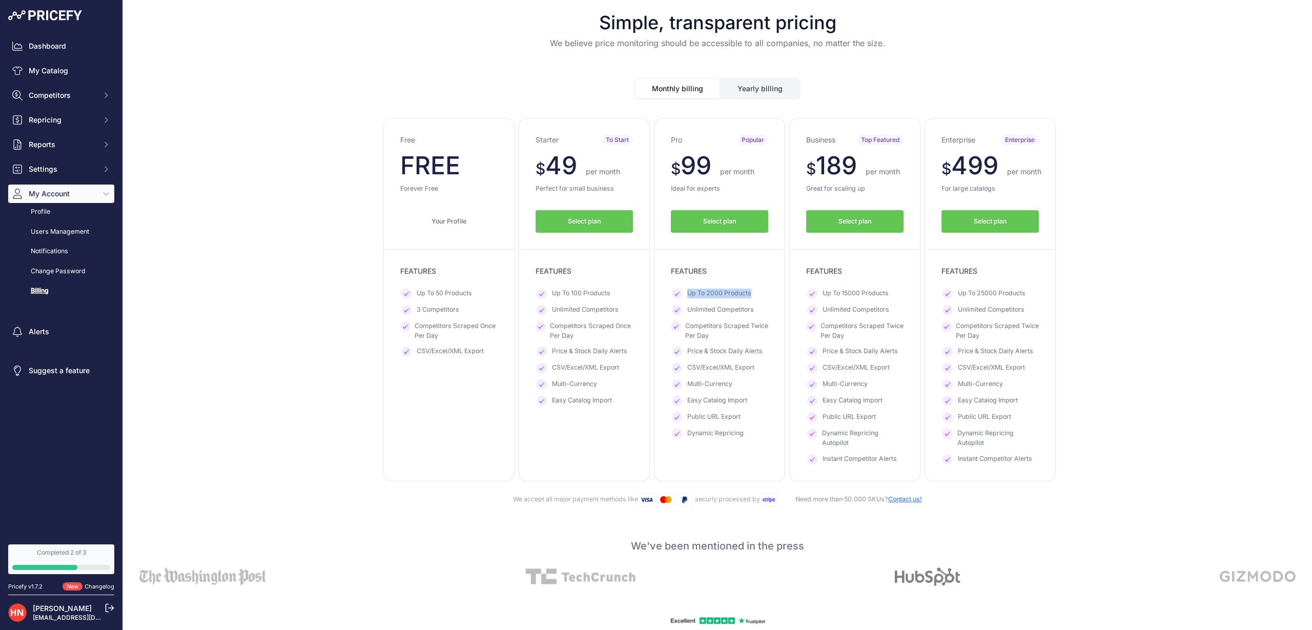
drag, startPoint x: 684, startPoint y: 292, endPoint x: 767, endPoint y: 292, distance: 83.0
click at [767, 292] on li "Up To 2000 Products" at bounding box center [719, 293] width 97 height 10
click at [690, 292] on span "Up To 2000 Products" at bounding box center [719, 293] width 64 height 10
drag, startPoint x: 690, startPoint y: 292, endPoint x: 751, endPoint y: 304, distance: 62.7
click at [749, 291] on span "Up To 2000 Products" at bounding box center [719, 293] width 64 height 10
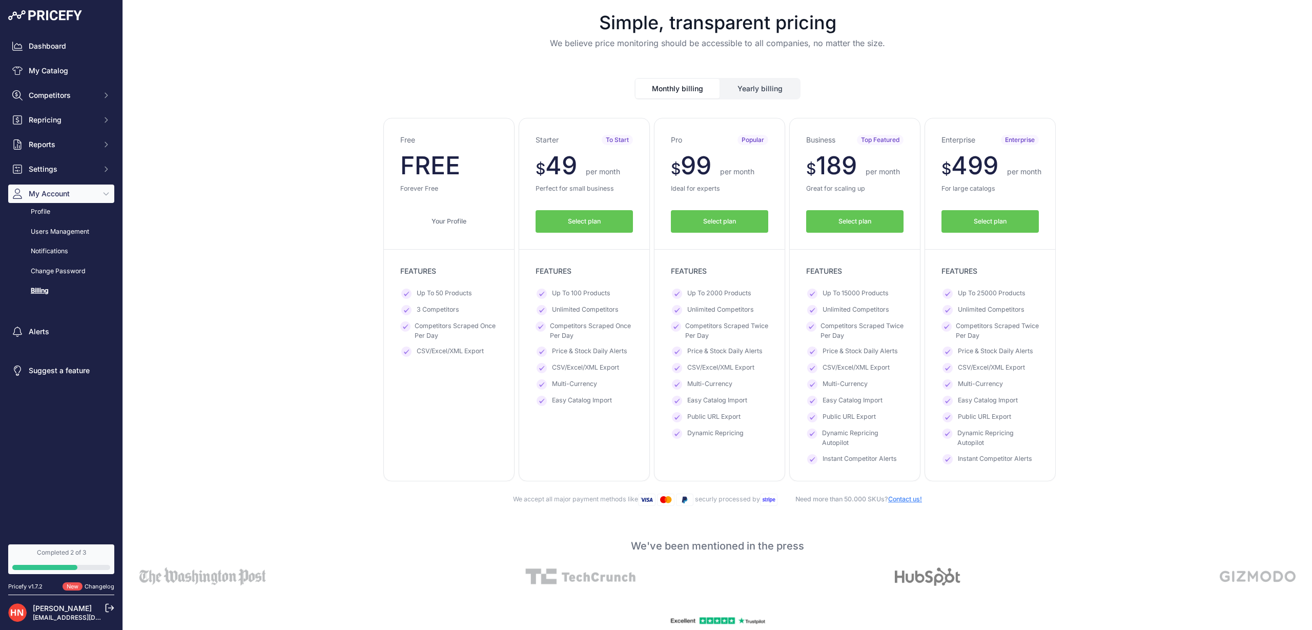
click at [752, 310] on span "Unlimited Competitors" at bounding box center [720, 310] width 67 height 10
drag, startPoint x: 724, startPoint y: 172, endPoint x: 655, endPoint y: 164, distance: 69.6
click at [656, 164] on div "Pro Popular $ 99 $ 99 per month FREE $ 1188 891 Select plan" at bounding box center [719, 299] width 131 height 363
click at [792, 91] on button "Yearly billing" at bounding box center [759, 88] width 79 height 19
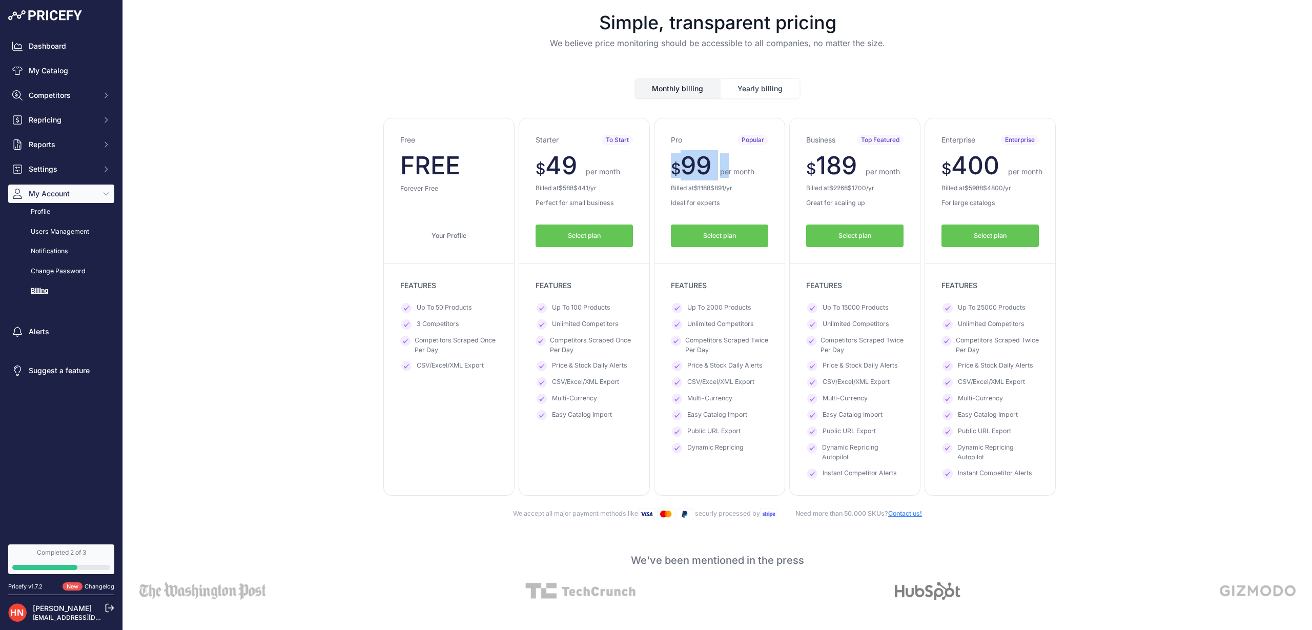
click at [684, 88] on button "Monthly billing" at bounding box center [677, 88] width 84 height 19
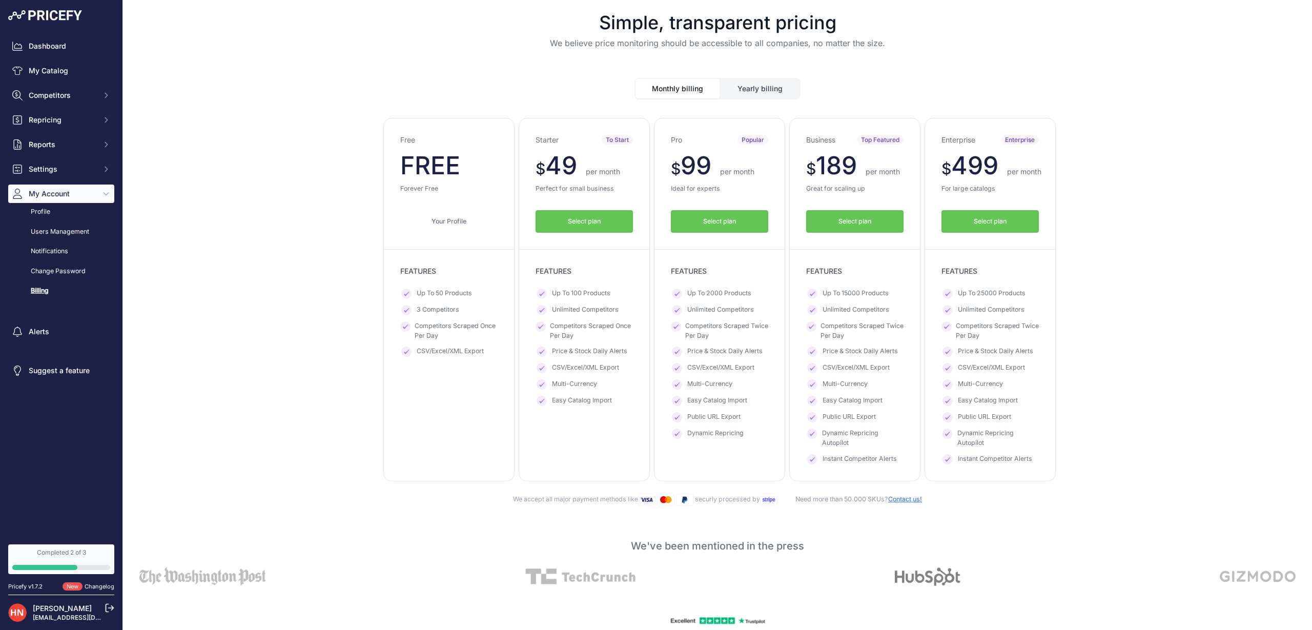
click at [692, 298] on ul "Up To 2000 Products Unlimited Competitors Competitors Scraped Twice Per Day Pri…" at bounding box center [719, 363] width 97 height 150
drag, startPoint x: 693, startPoint y: 296, endPoint x: 750, endPoint y: 298, distance: 56.9
click at [743, 295] on span "Up To 2000 Products" at bounding box center [719, 293] width 64 height 10
click at [755, 307] on li "Unlimited Competitors" at bounding box center [719, 310] width 97 height 10
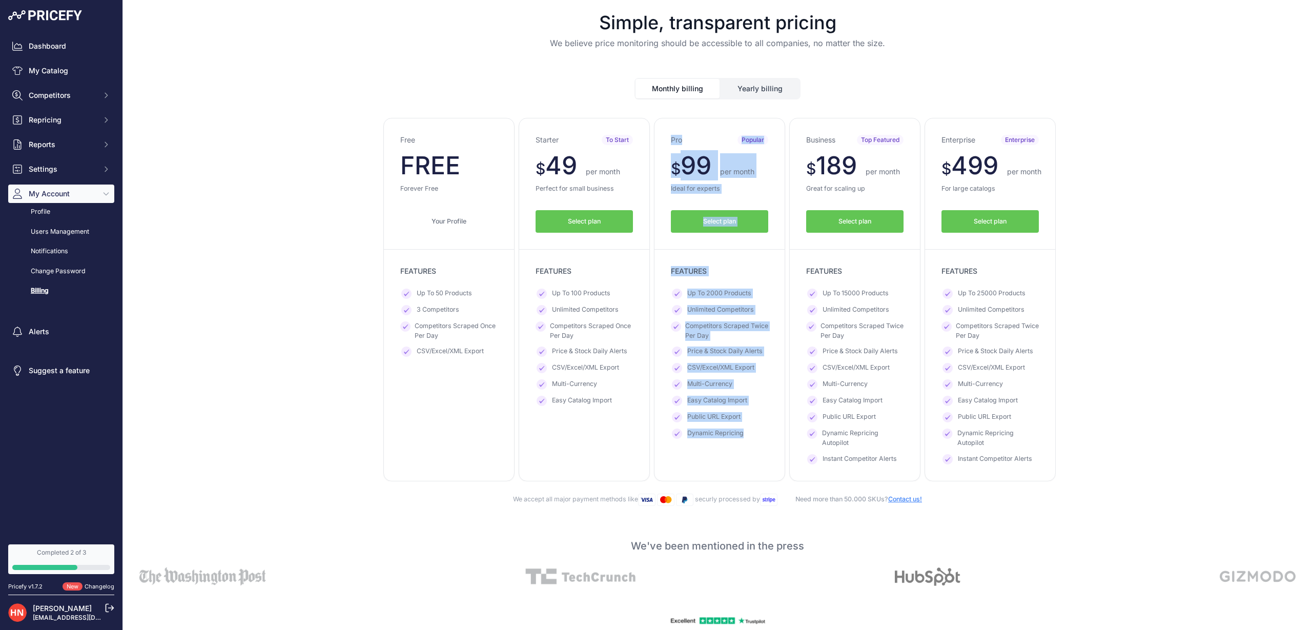
drag, startPoint x: 756, startPoint y: 450, endPoint x: 622, endPoint y: 432, distance: 134.4
click at [622, 432] on div "Free $ 0 $ 0 per month FREE $ 0 0 Starter" at bounding box center [717, 299] width 676 height 363
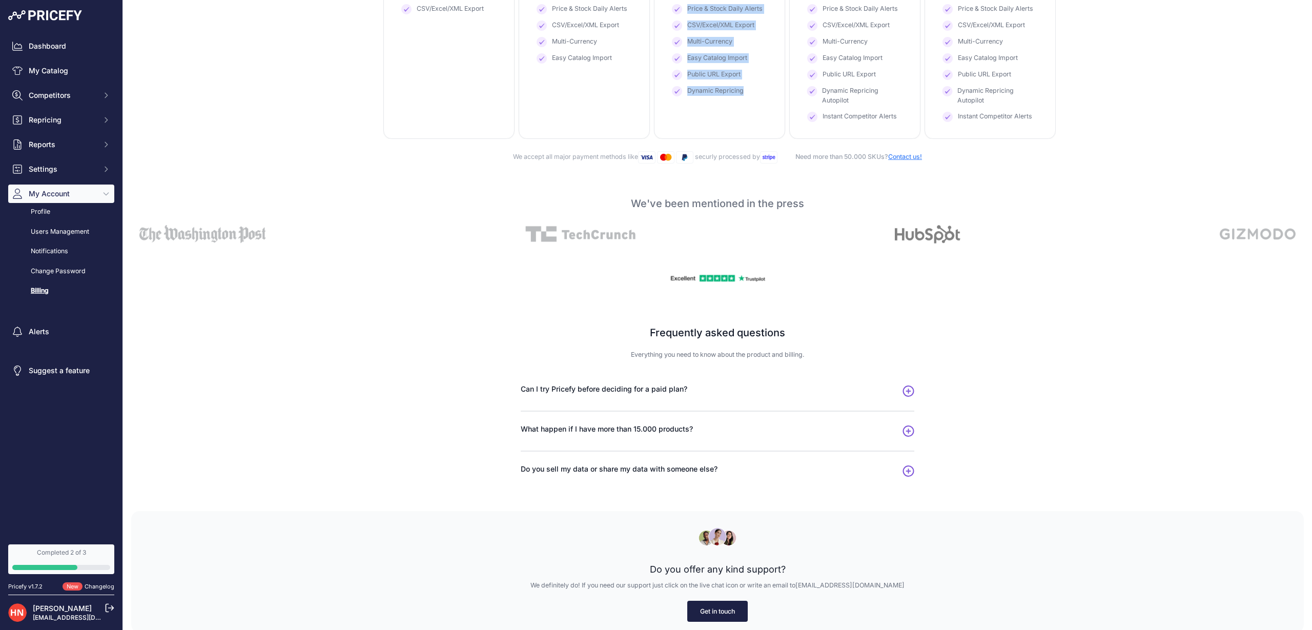
click at [728, 611] on link "Get in touch" at bounding box center [717, 610] width 60 height 21
click at [707, 606] on link "Get in touch" at bounding box center [717, 610] width 60 height 21
click at [593, 431] on span "What happen if I have more than 15.000 products?" at bounding box center [607, 429] width 172 height 10
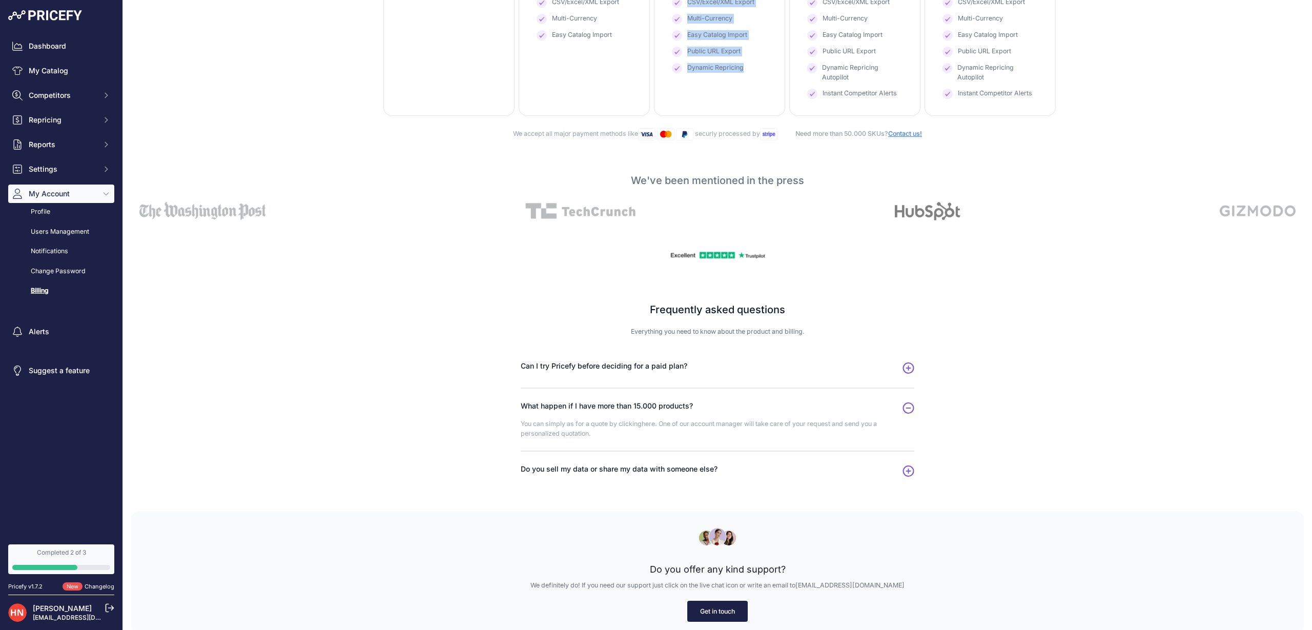
click at [723, 600] on link "Get in touch" at bounding box center [717, 610] width 60 height 21
click at [716, 612] on link "Get in touch" at bounding box center [717, 611] width 60 height 21
click at [74, 73] on link "My Catalog" at bounding box center [61, 70] width 106 height 18
click at [77, 70] on link "My Catalog" at bounding box center [61, 70] width 106 height 18
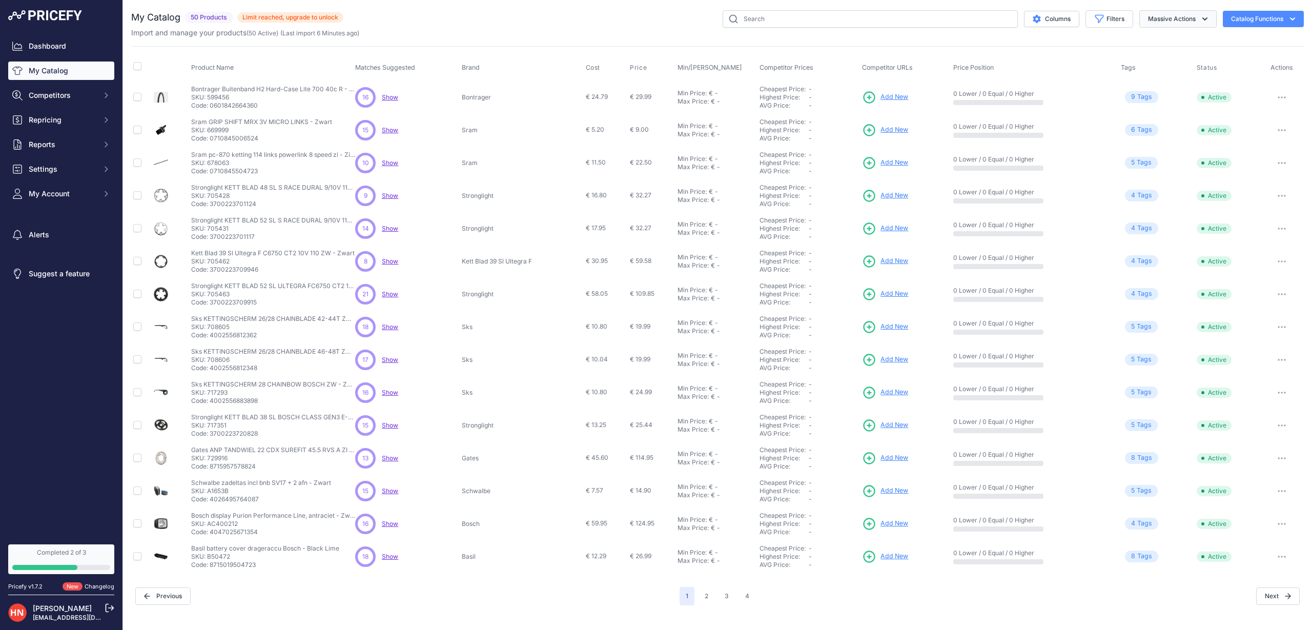
click at [1193, 25] on button "Massive Actions" at bounding box center [1177, 18] width 77 height 17
drag, startPoint x: 899, startPoint y: 31, endPoint x: 922, endPoint y: 30, distance: 22.6
click at [899, 31] on div "Import and manage your products ( 50 Active ) (Last import 6 Minutes ago)" at bounding box center [717, 33] width 1172 height 10
click at [1269, 16] on button "Catalog Functions" at bounding box center [1262, 19] width 81 height 16
click at [1227, 78] on link "Update Catalog" at bounding box center [1245, 77] width 115 height 18
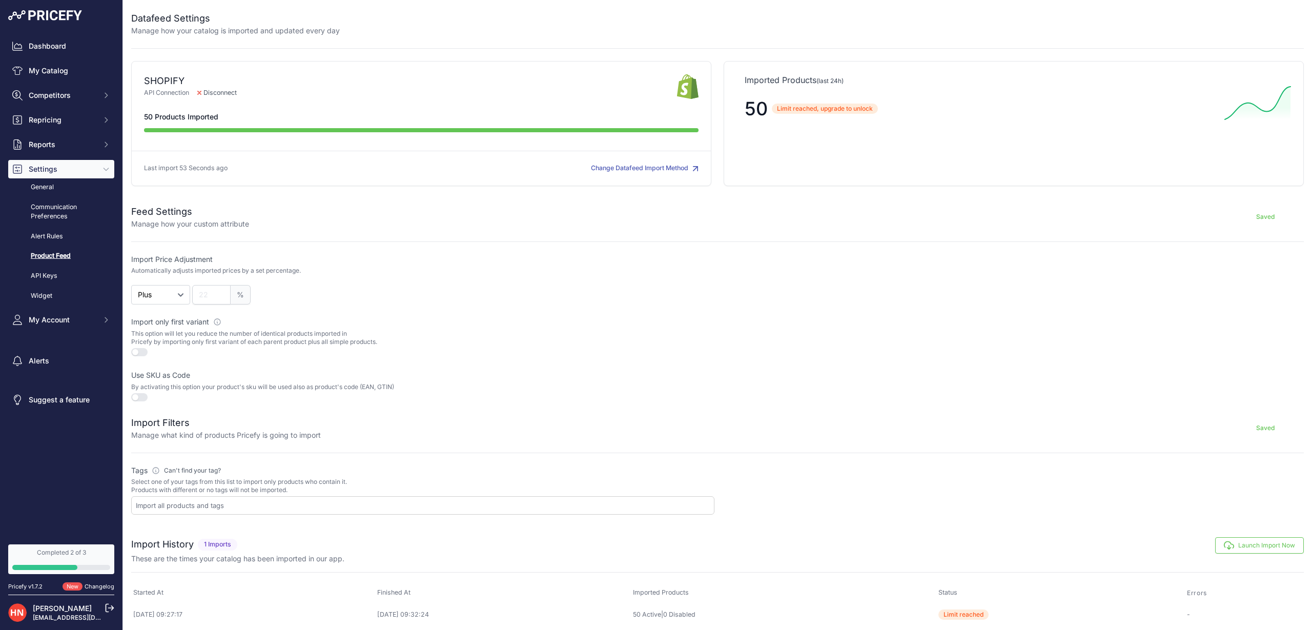
scroll to position [2, 0]
click at [656, 168] on button "Change Datafeed Import Method" at bounding box center [645, 169] width 108 height 10
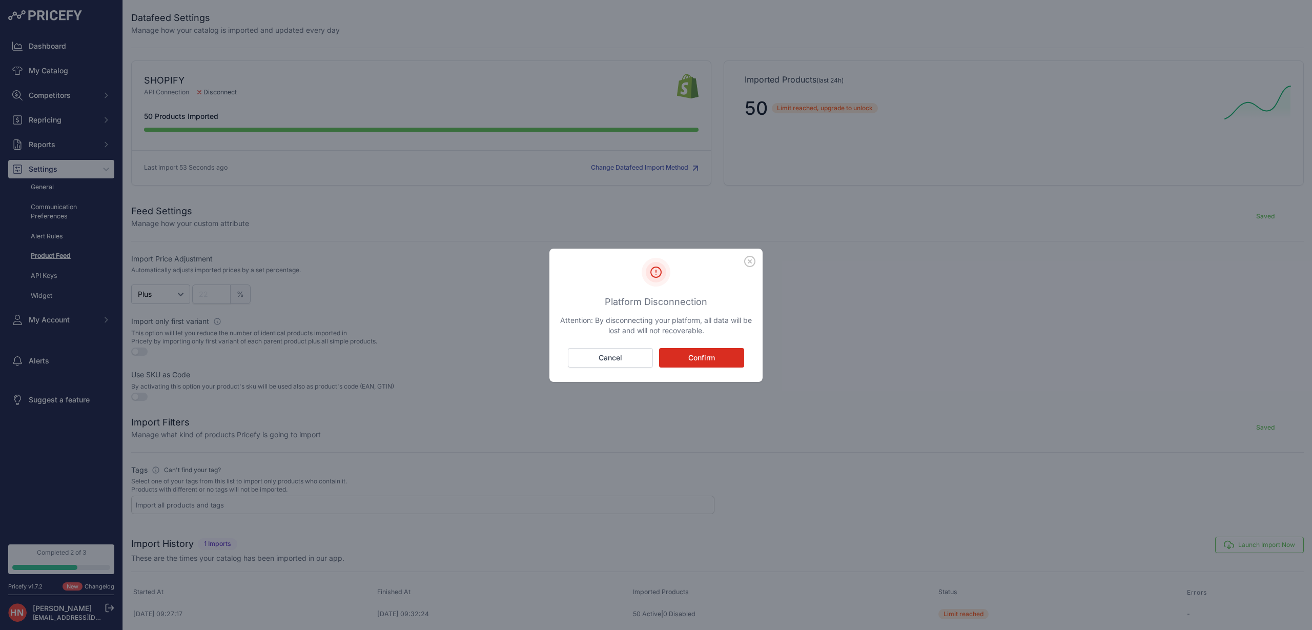
click at [752, 262] on icon "button" at bounding box center [749, 261] width 11 height 11
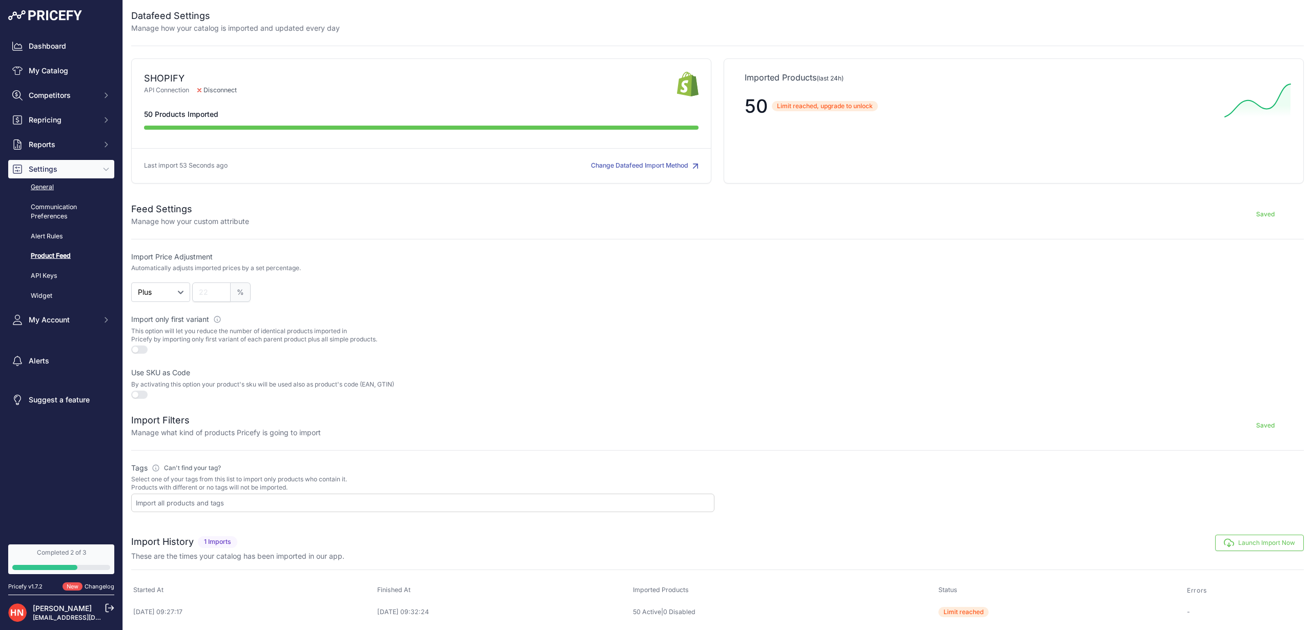
scroll to position [3, 0]
click at [78, 47] on link "Dashboard" at bounding box center [61, 46] width 106 height 18
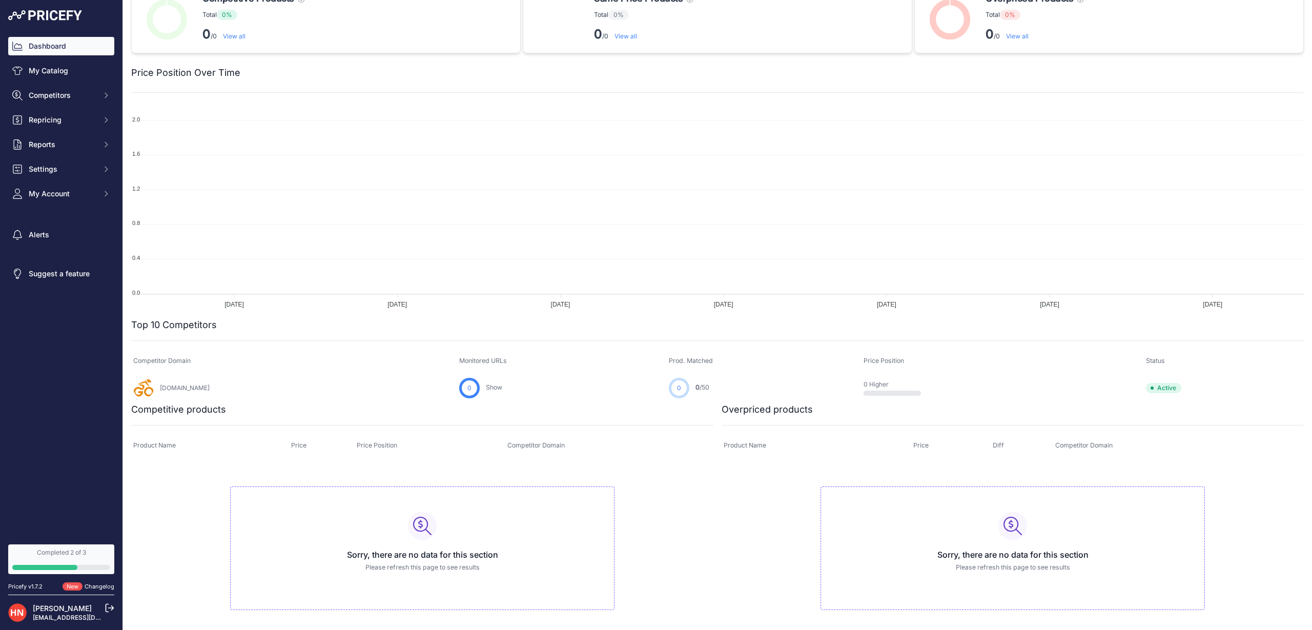
scroll to position [21, 0]
click at [49, 195] on span "My Account" at bounding box center [62, 194] width 67 height 10
click at [60, 215] on link "Profile" at bounding box center [61, 212] width 106 height 18
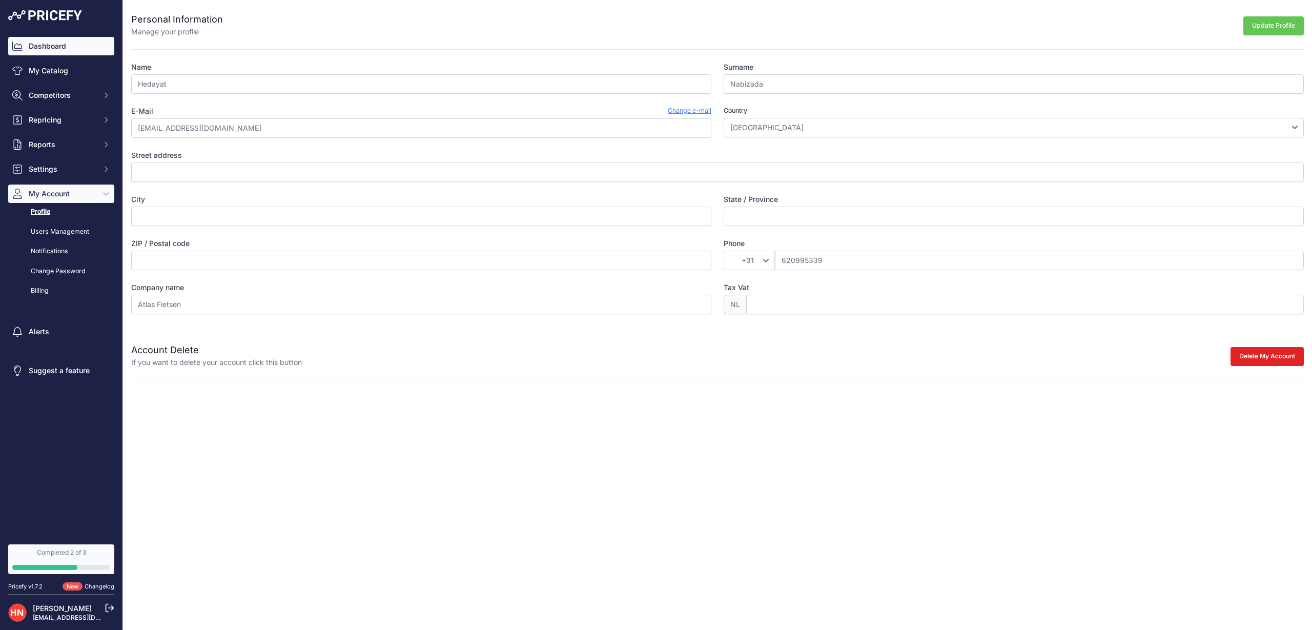
click at [59, 37] on link "Dashboard" at bounding box center [61, 46] width 106 height 18
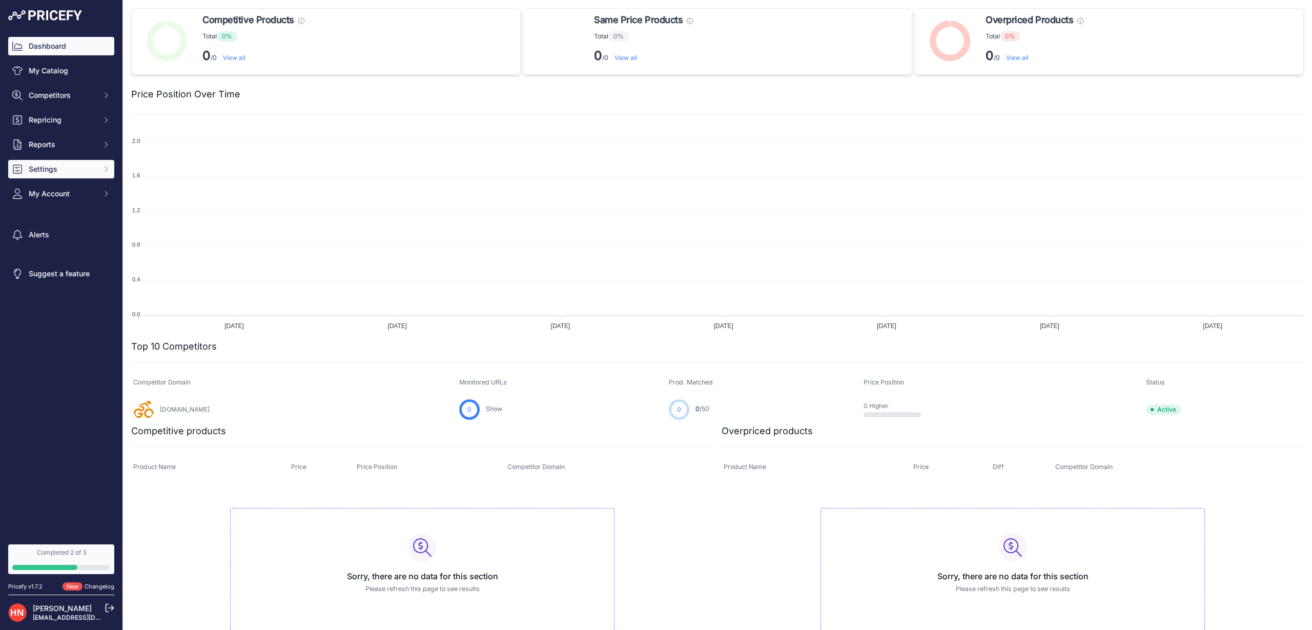
click at [49, 172] on span "Settings" at bounding box center [62, 169] width 67 height 10
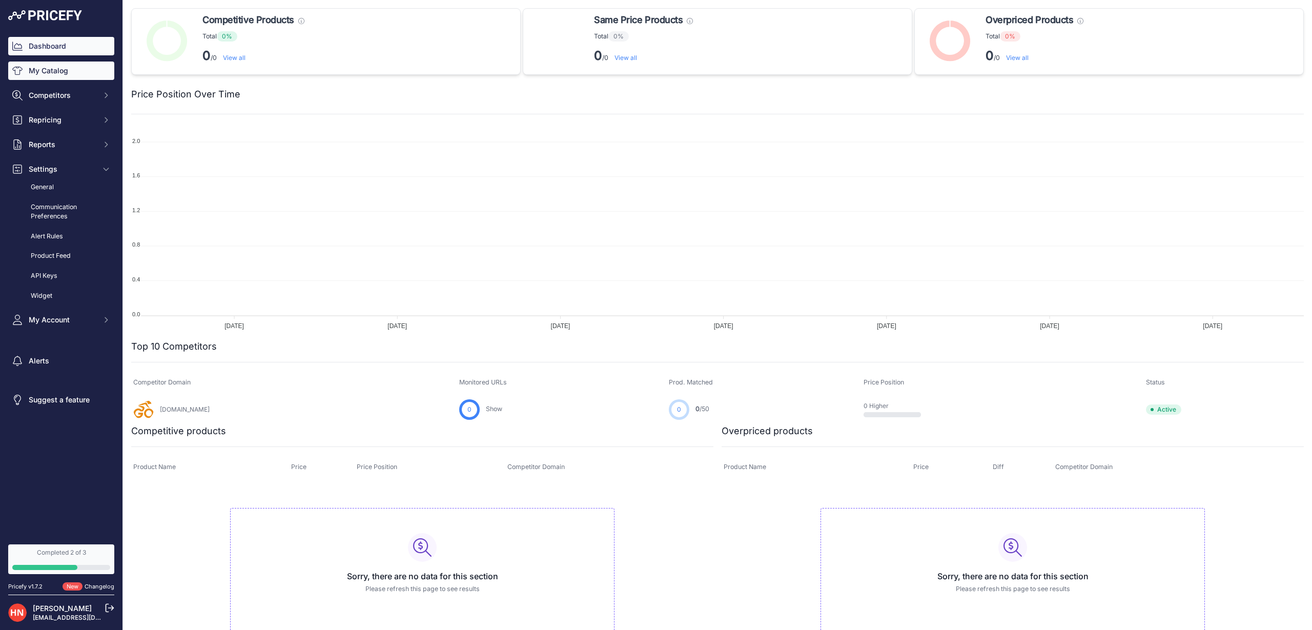
click at [67, 64] on link "My Catalog" at bounding box center [61, 70] width 106 height 18
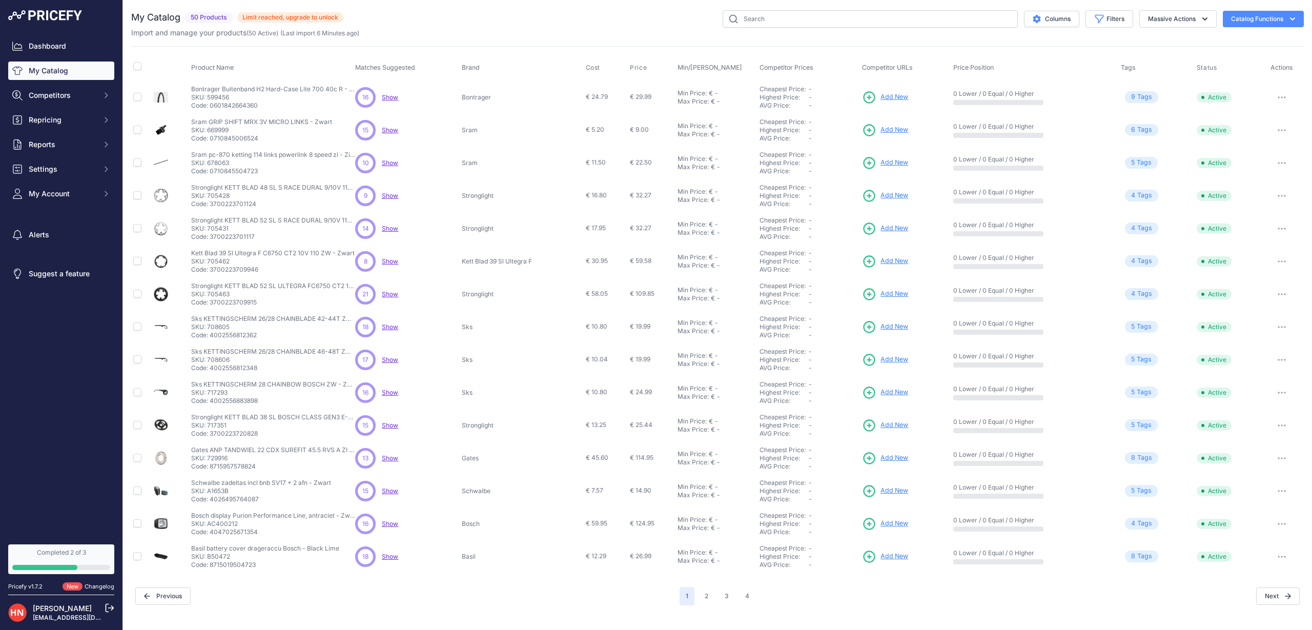
click at [284, 15] on span "Limit reached, upgrade to unlock" at bounding box center [290, 17] width 106 height 10
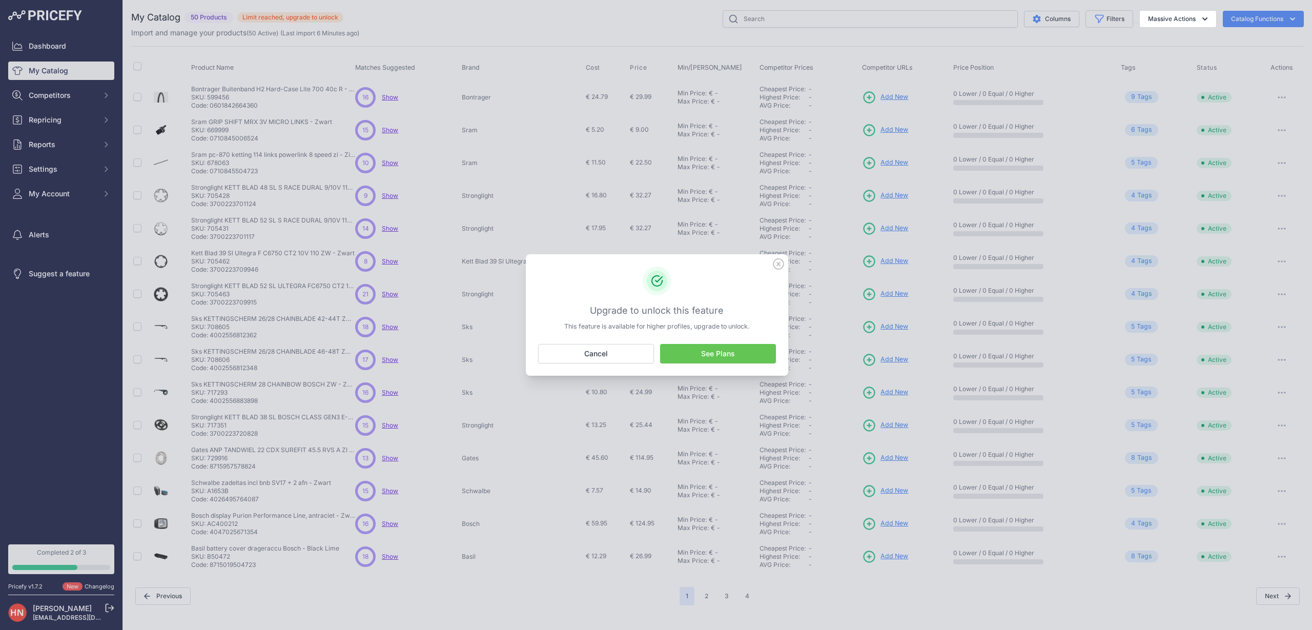
click at [749, 348] on link "See Plans" at bounding box center [718, 353] width 116 height 19
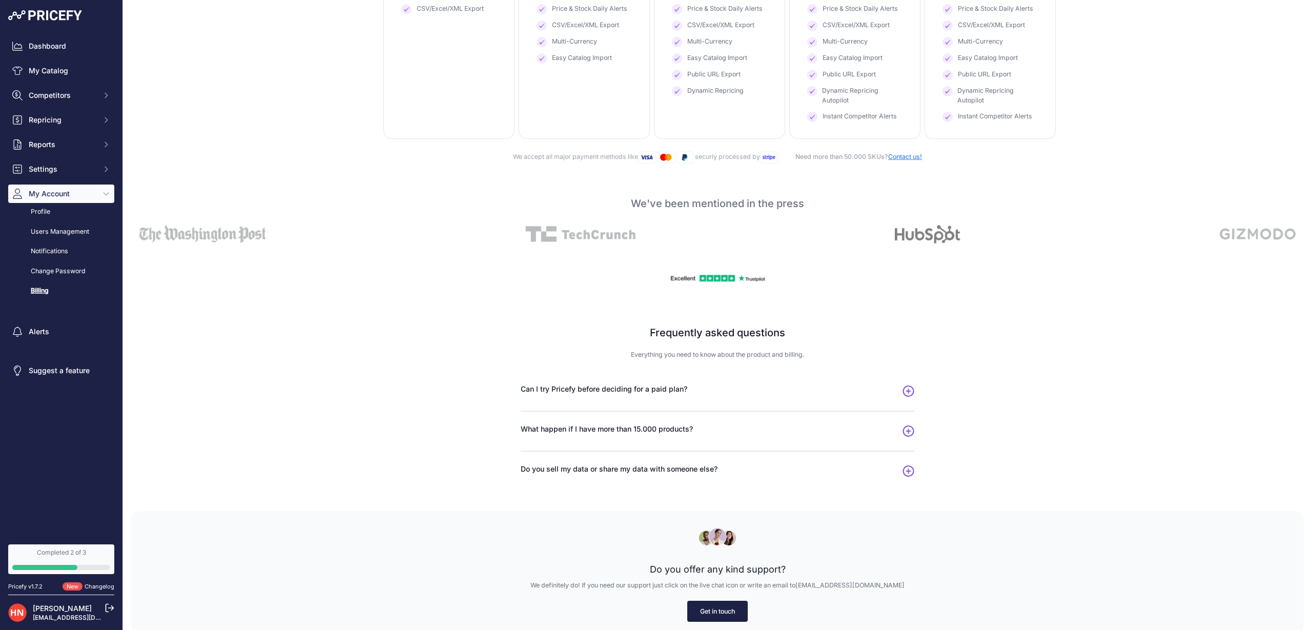
click at [723, 620] on div "Do you offer any kind support? We definitely do! If you need our support just c…" at bounding box center [717, 571] width 1172 height 121
click at [726, 614] on link "Get in touch" at bounding box center [717, 610] width 60 height 21
click at [709, 608] on link "Get in touch" at bounding box center [717, 610] width 60 height 21
click at [735, 607] on link "Get in touch" at bounding box center [717, 610] width 60 height 21
click at [729, 608] on link "Get in touch" at bounding box center [717, 610] width 60 height 21
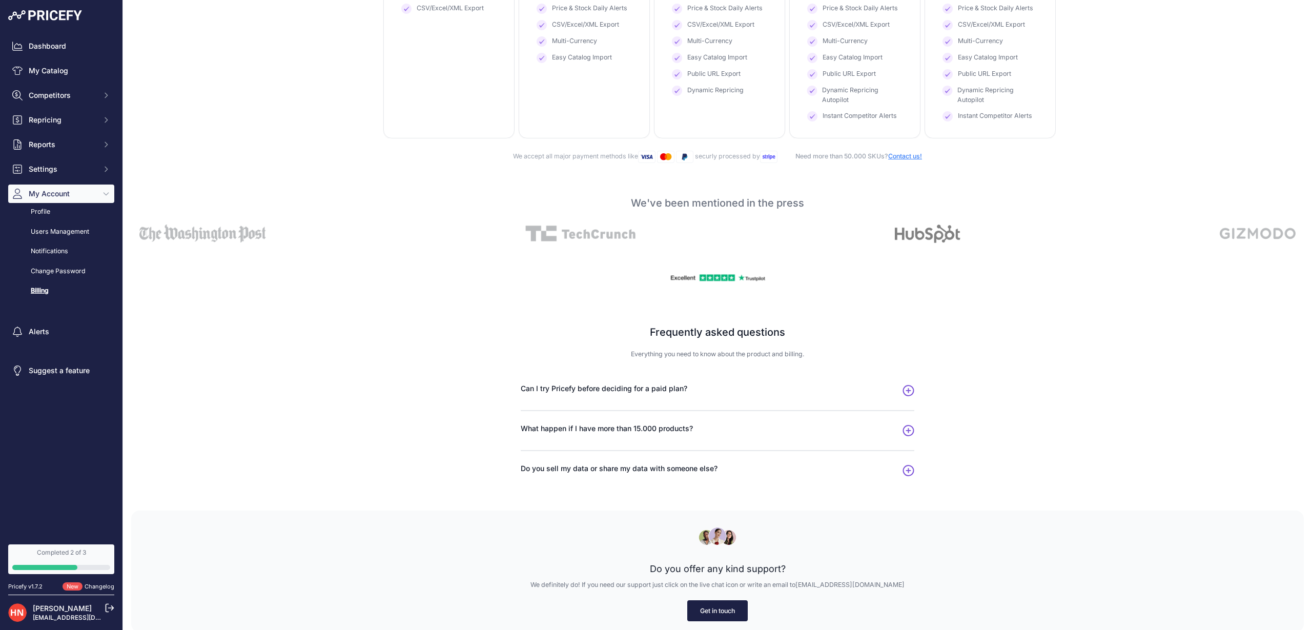
scroll to position [342, 0]
click at [708, 613] on link "Get in touch" at bounding box center [717, 610] width 60 height 21
drag, startPoint x: 826, startPoint y: 583, endPoint x: 849, endPoint y: 583, distance: 22.5
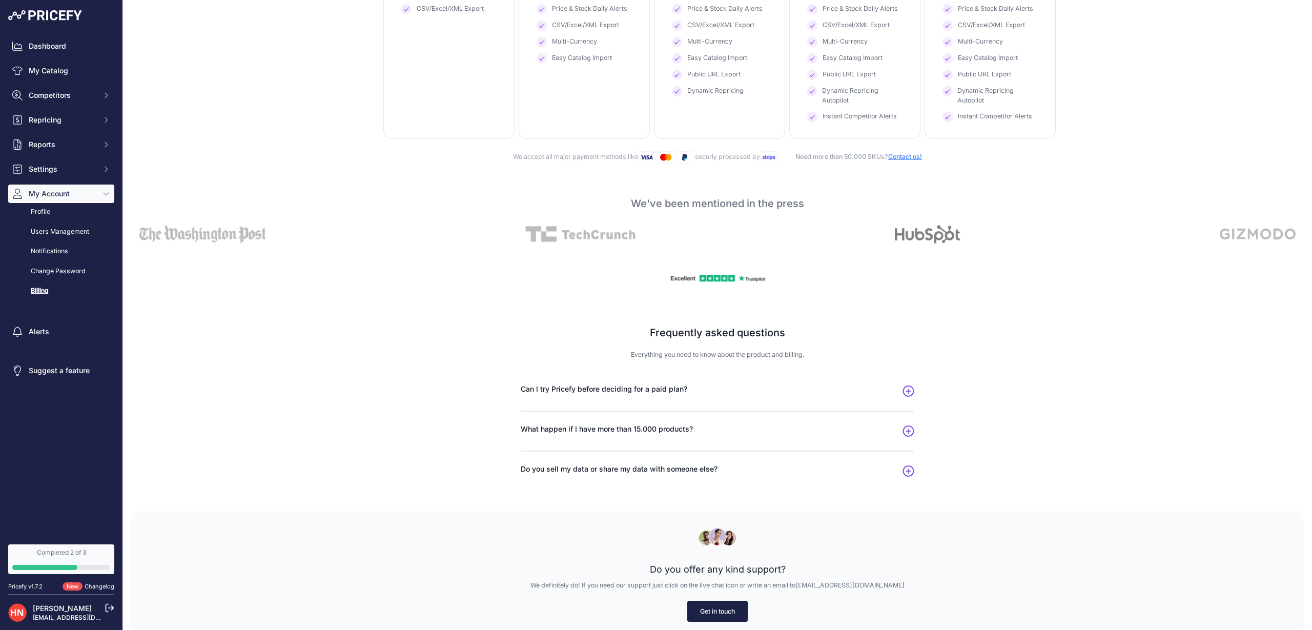
drag, startPoint x: 866, startPoint y: 583, endPoint x: 826, endPoint y: 583, distance: 40.5
click at [826, 583] on p "We definitely do! If you need our support just click on the live chat icon or w…" at bounding box center [717, 585] width 1139 height 10
copy p "[EMAIL_ADDRESS][DOMAIN_NAME]"
